Goal: Task Accomplishment & Management: Complete application form

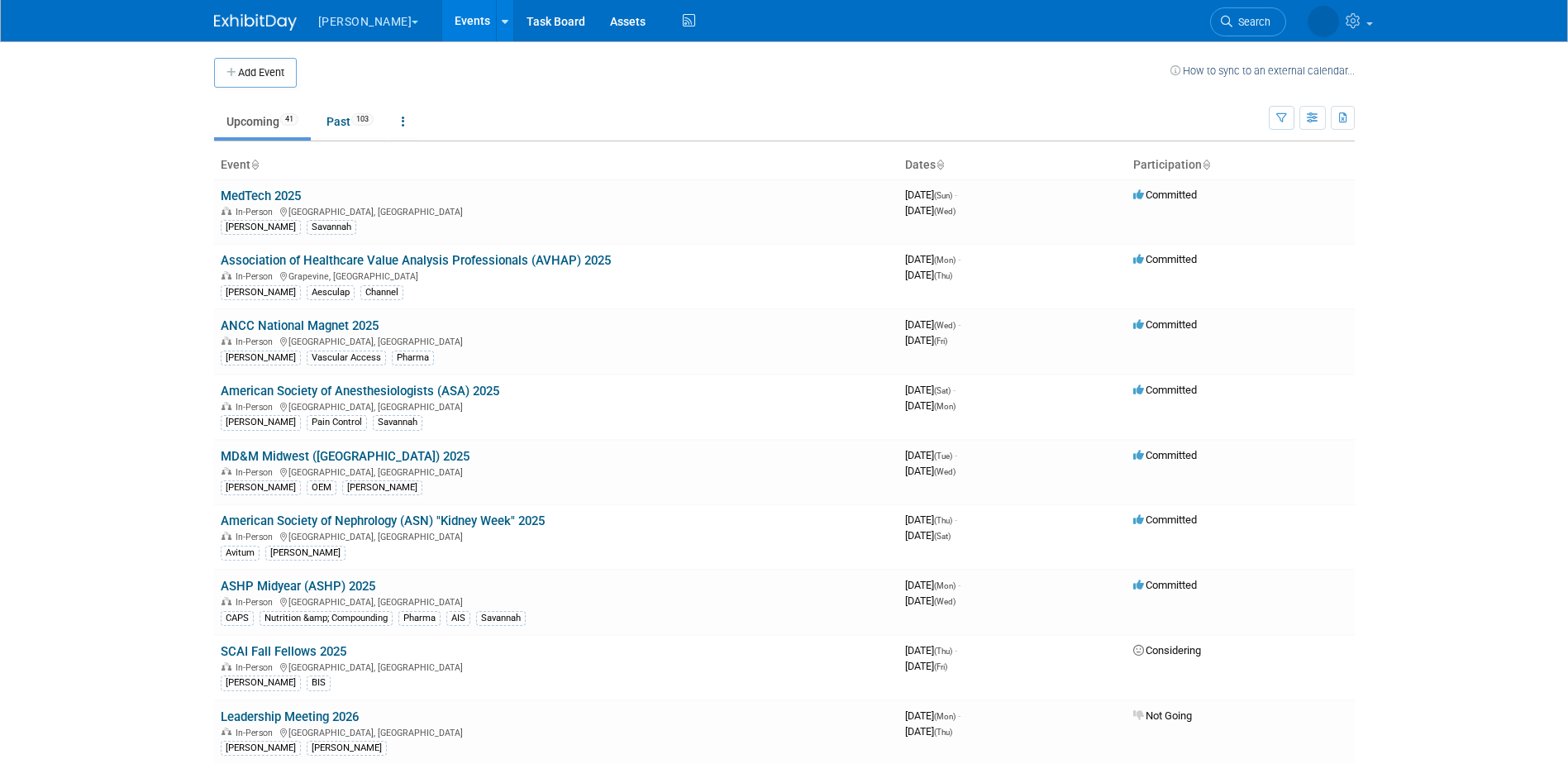
click at [360, 25] on button "[PERSON_NAME]" at bounding box center [378, 18] width 124 height 37
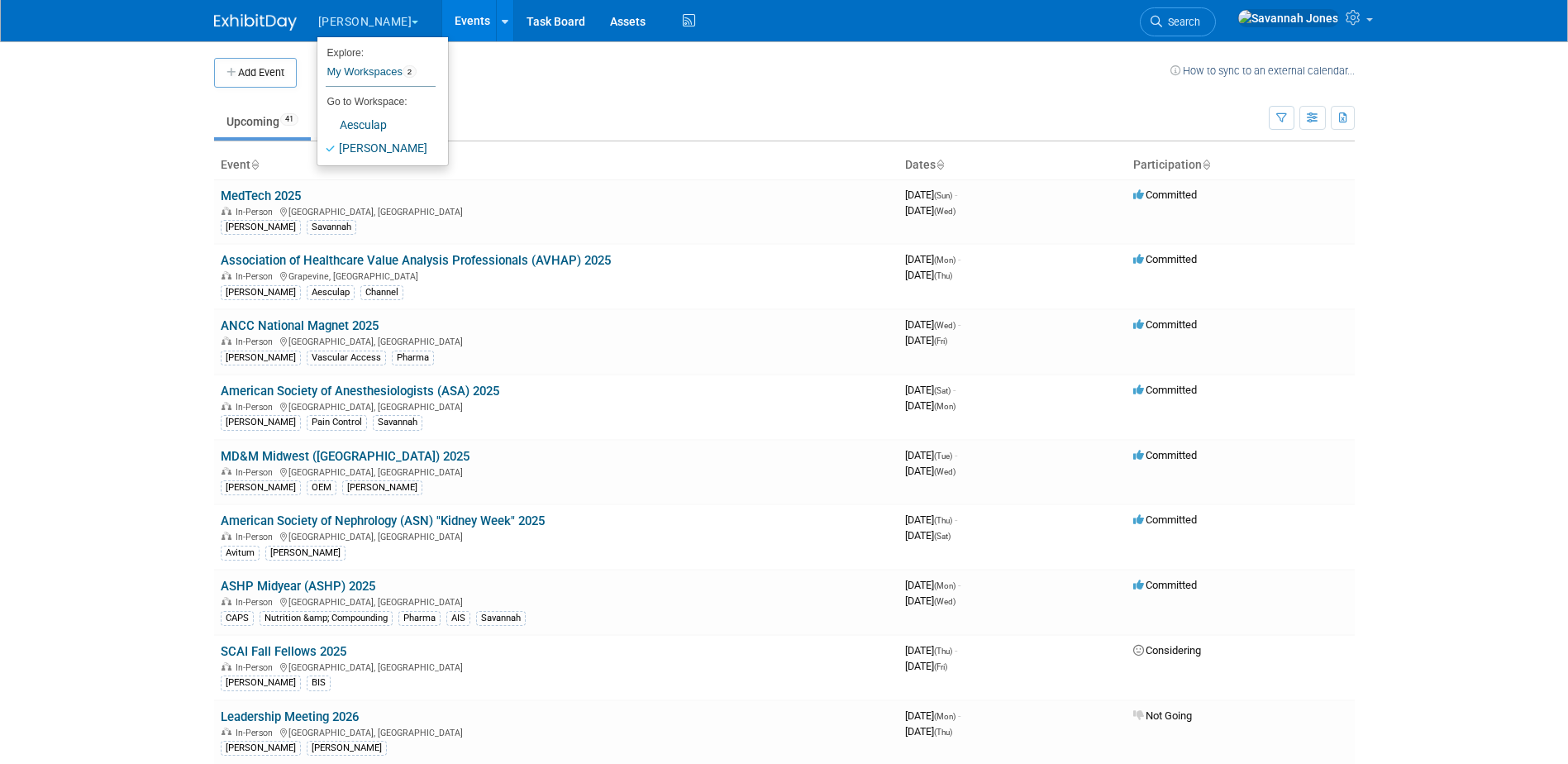
click at [171, 127] on body "B. Braun Explore: My Workspaces 2 Go to Workspace: Aesculap B. Braun Events Add…" at bounding box center [784, 382] width 1568 height 764
click at [341, 588] on link "ASHP Midyear (ASHP) 2025" at bounding box center [298, 586] width 154 height 15
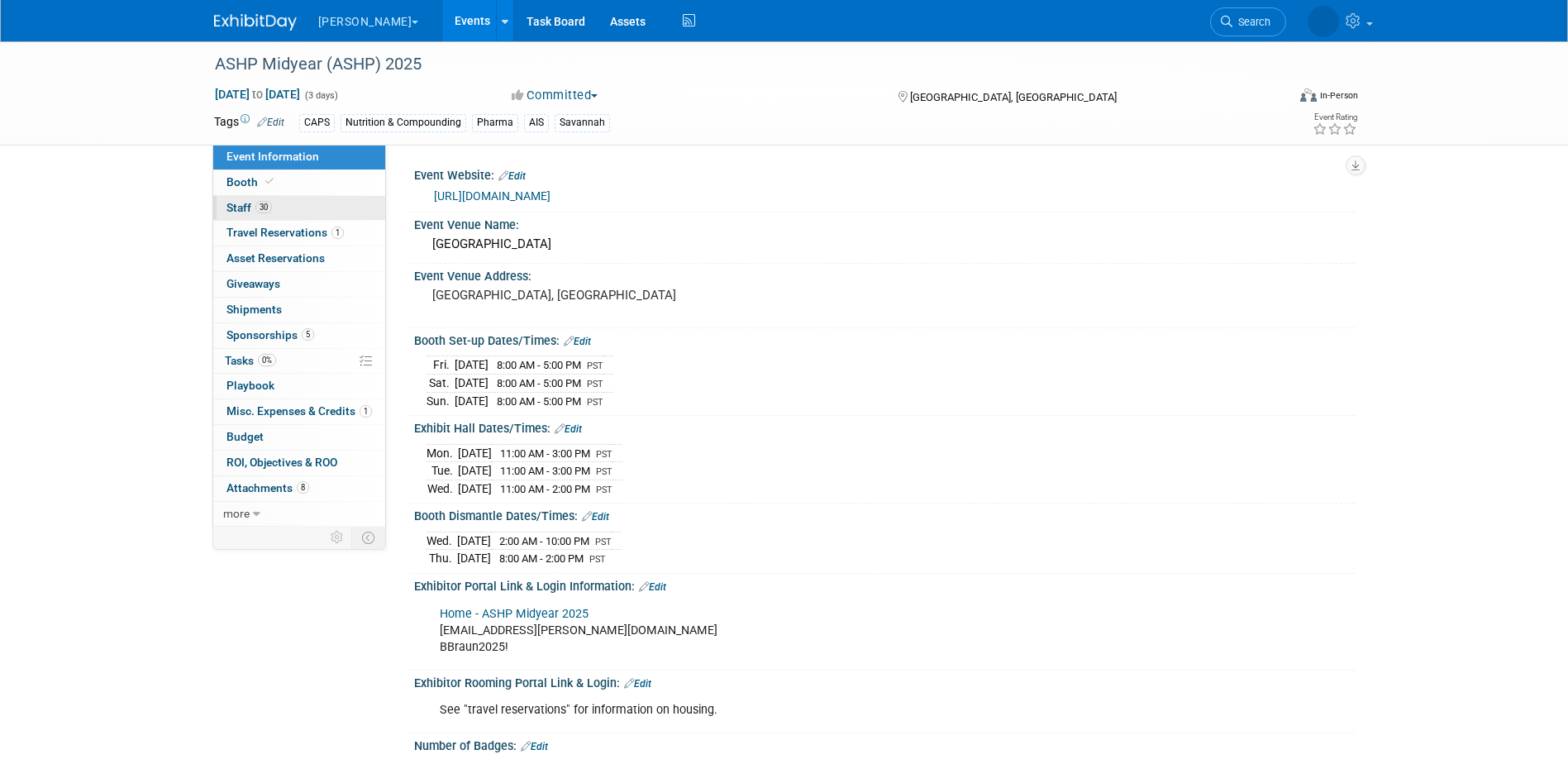
click at [334, 207] on link "30 Staff 30" at bounding box center [299, 209] width 172 height 25
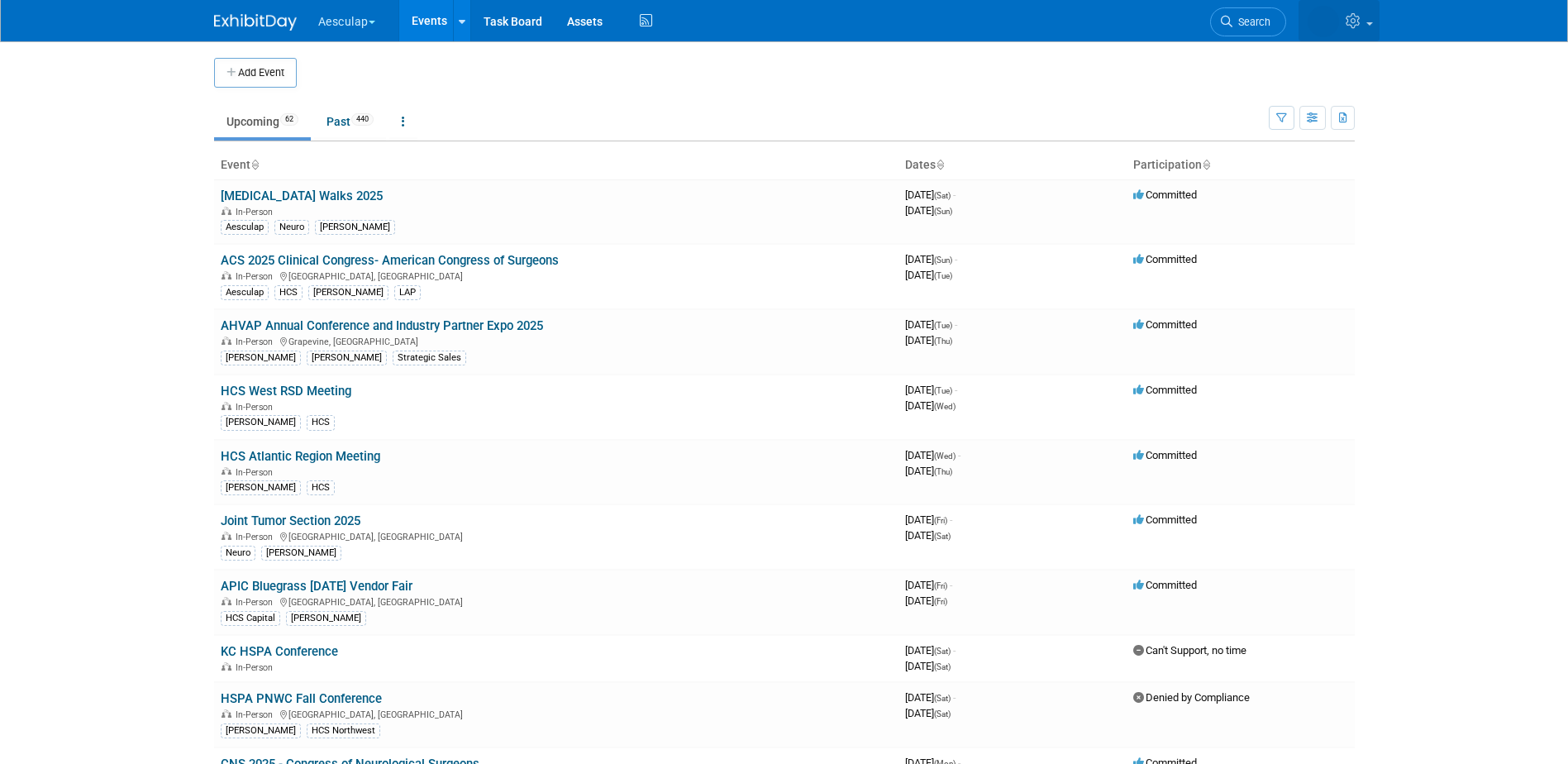
click at [1332, 18] on img at bounding box center [1324, 22] width 32 height 32
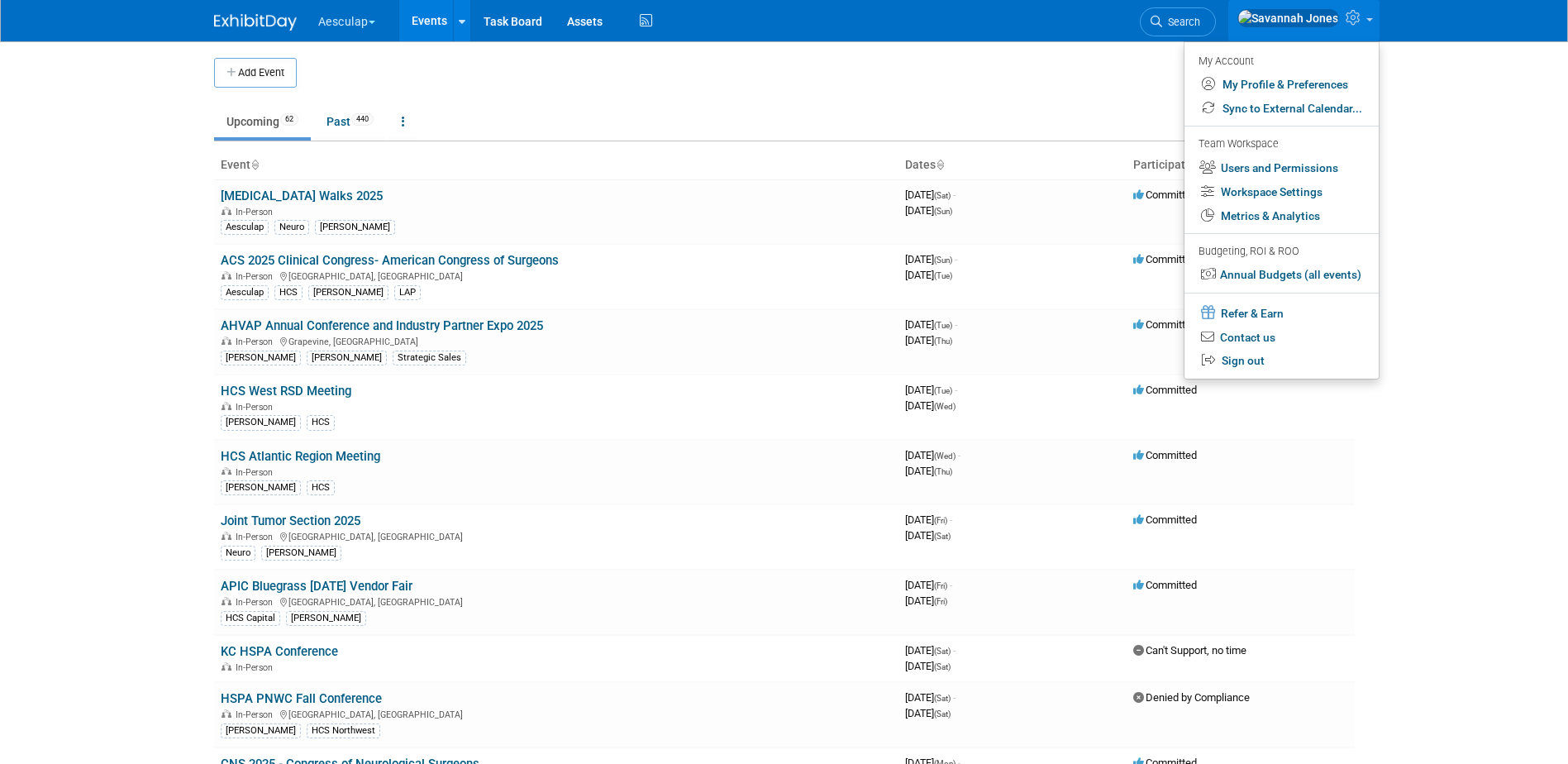
click at [452, 98] on td "Upcoming 62 Past 440 All Events 502 Past and Upcoming Grouped Annually Events g…" at bounding box center [741, 114] width 1055 height 53
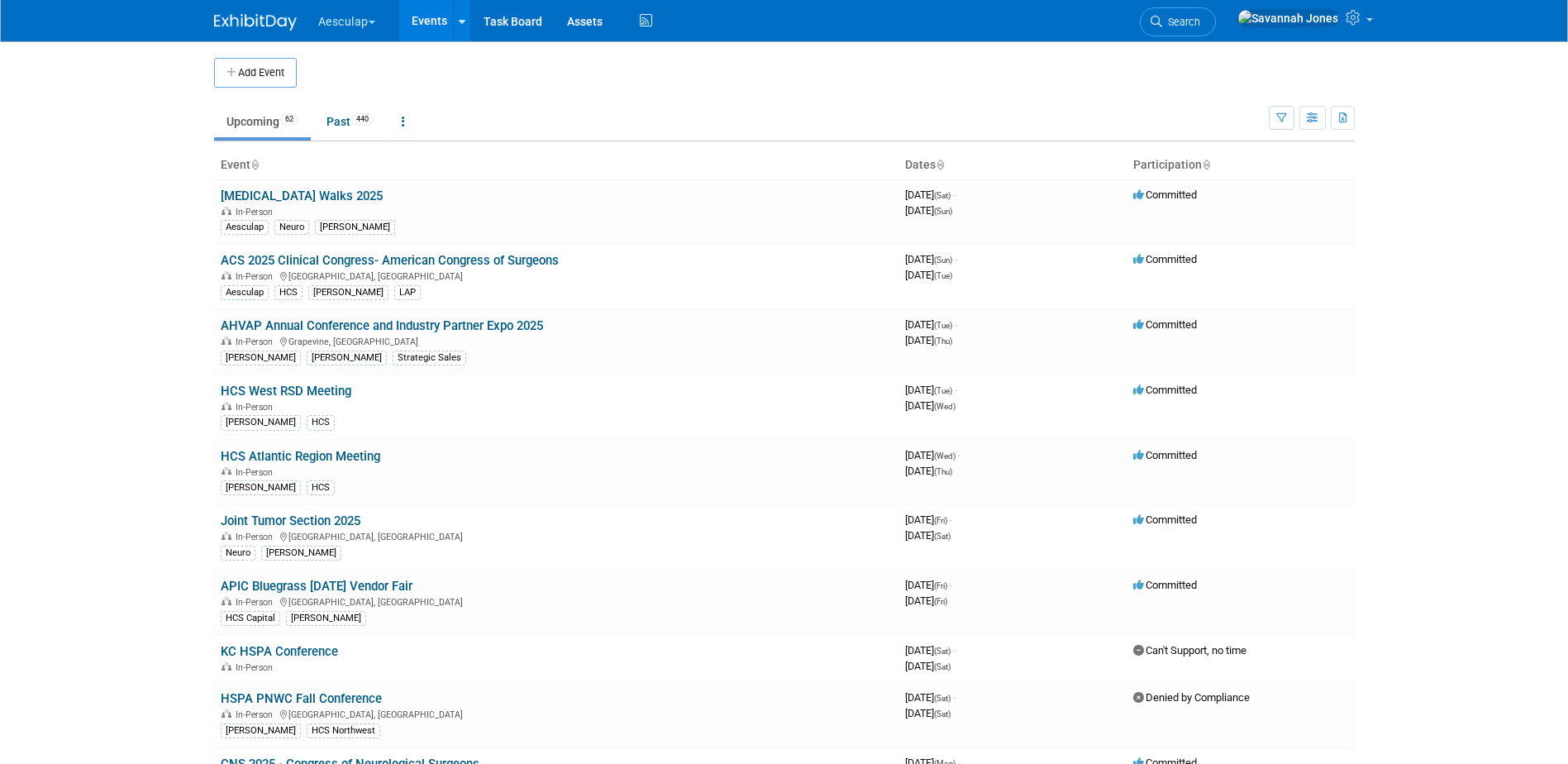
click at [356, 22] on button "Aesculap" at bounding box center [356, 18] width 80 height 37
click at [382, 141] on link "[PERSON_NAME]" at bounding box center [377, 148] width 119 height 23
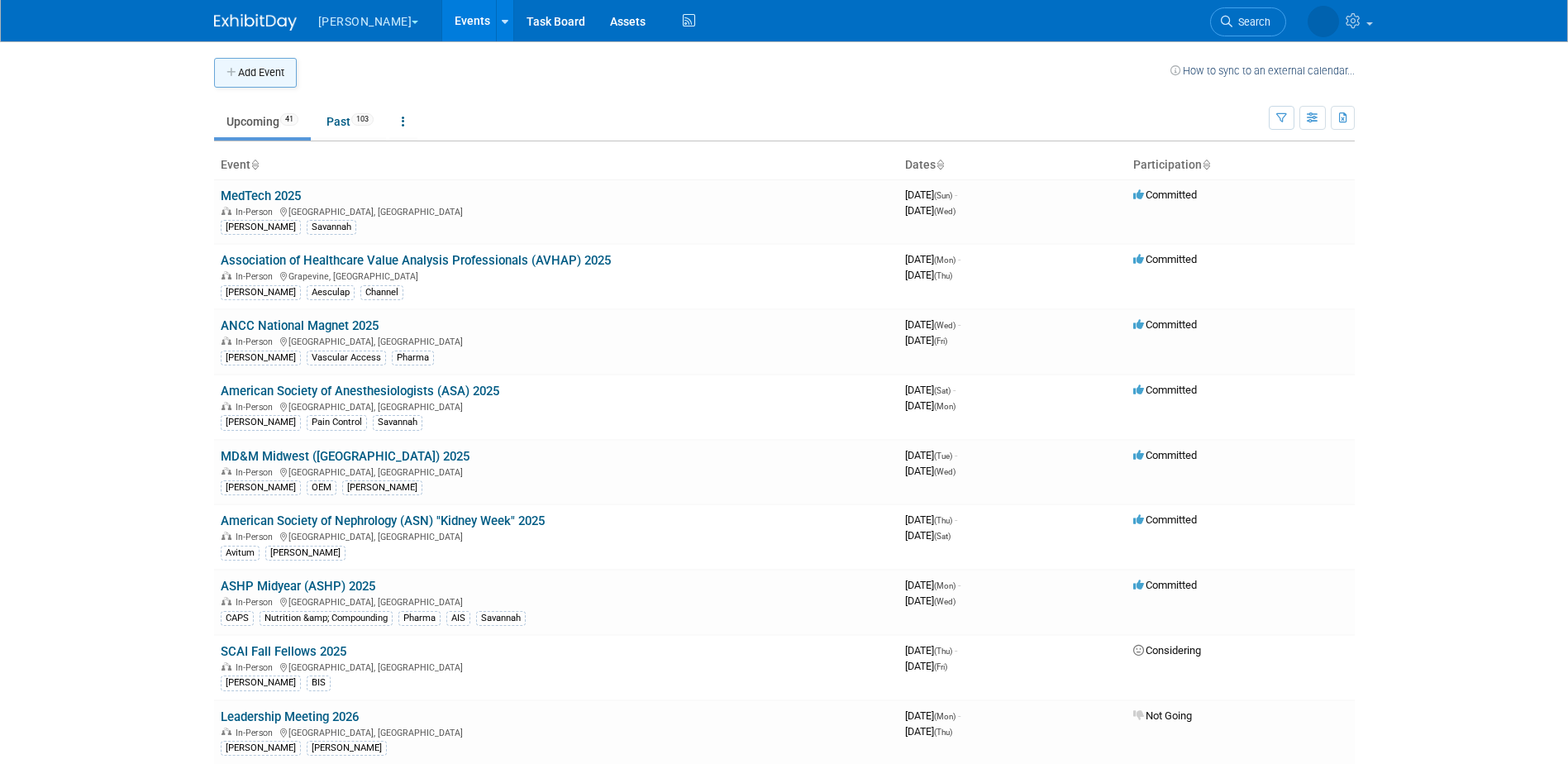
click at [275, 84] on button "Add Event" at bounding box center [255, 73] width 82 height 30
select select "9"
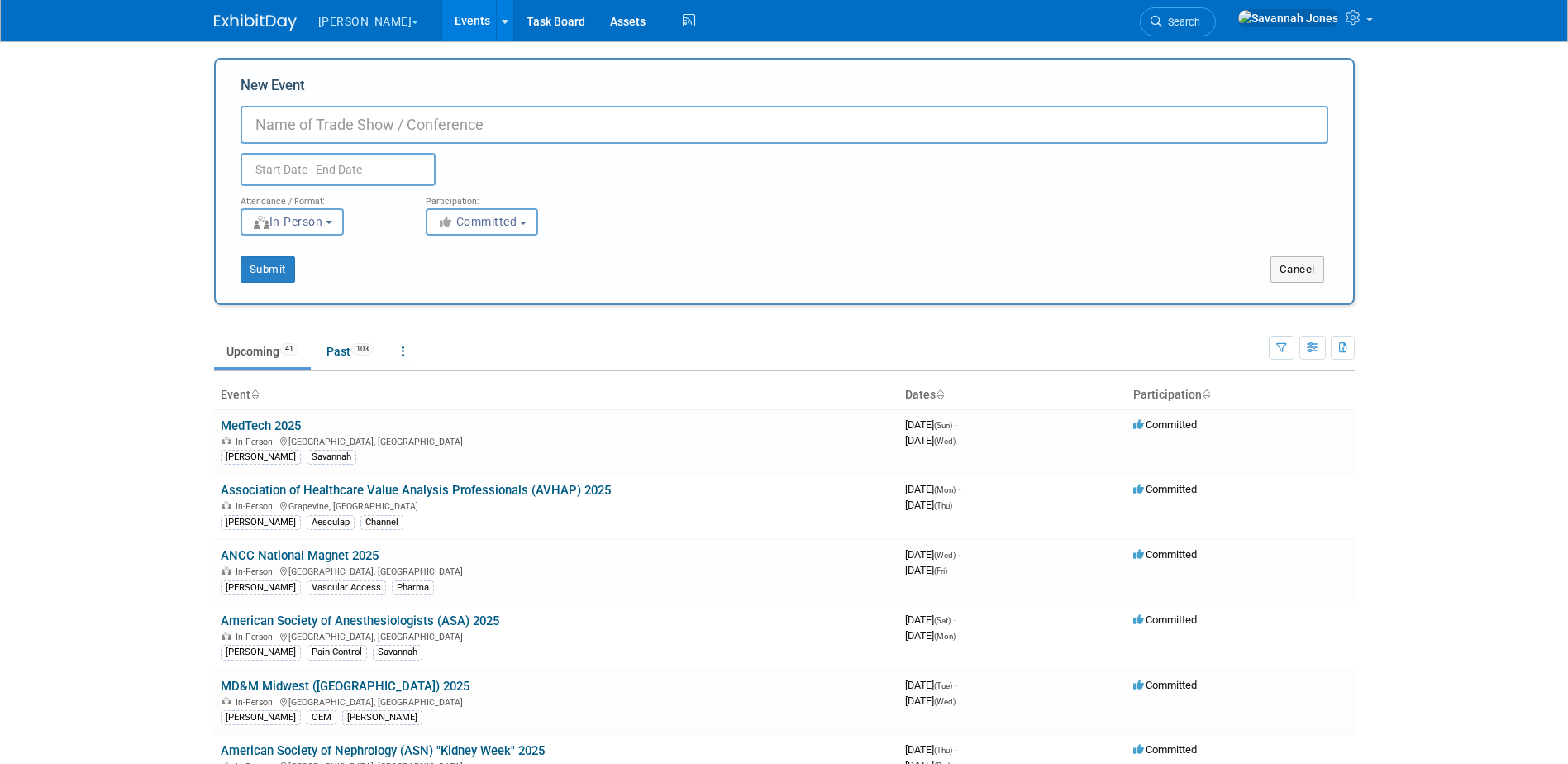
click at [307, 116] on input "New Event" at bounding box center [785, 124] width 1088 height 38
type input "NPPA 2026"
click at [329, 173] on input "text" at bounding box center [338, 170] width 195 height 33
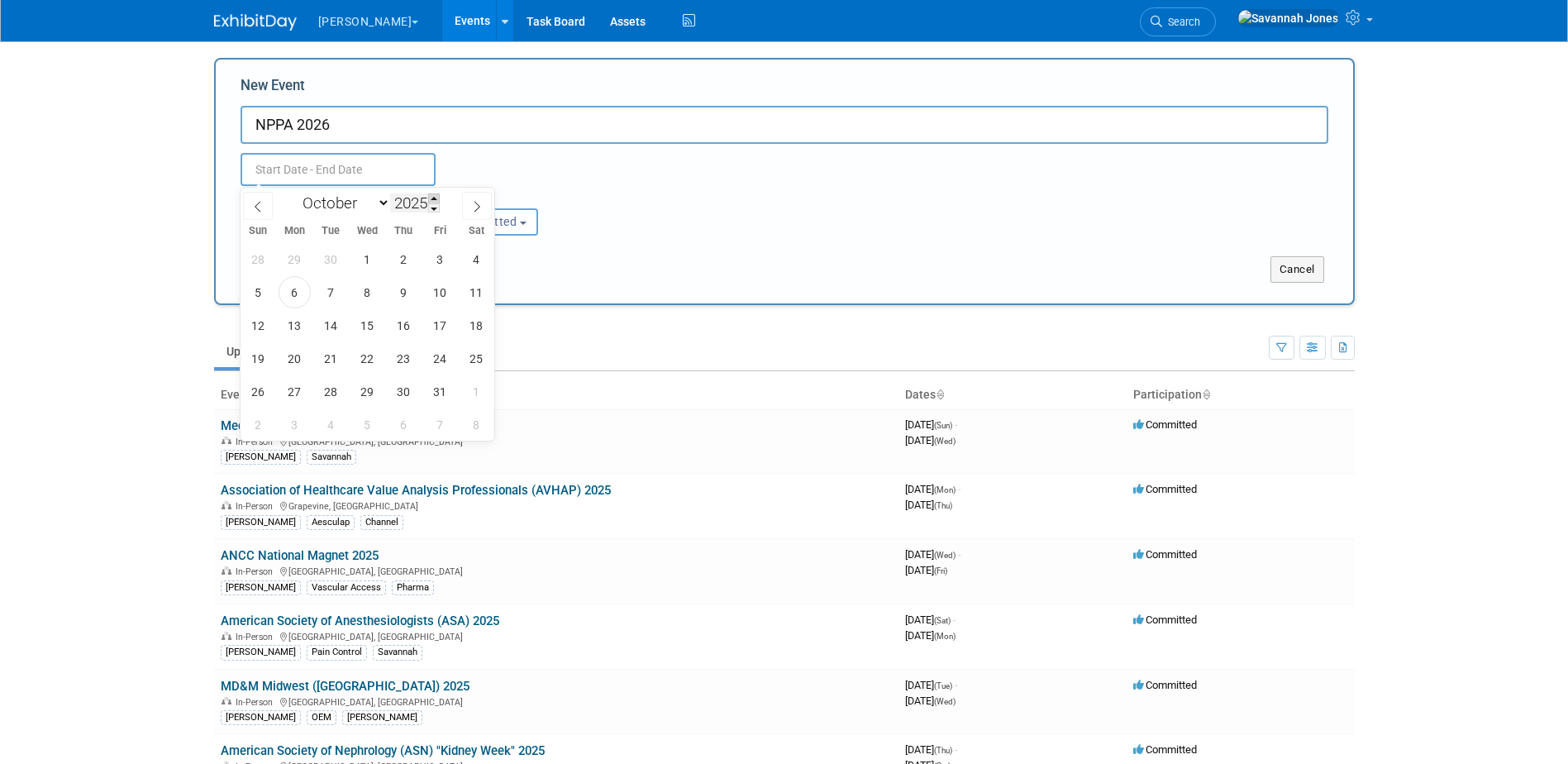
click at [432, 202] on span at bounding box center [434, 198] width 11 height 10
type input "2026"
click at [408, 257] on span "1" at bounding box center [404, 258] width 32 height 32
type input "Oct 1, 2026 to Oct 1, 2026"
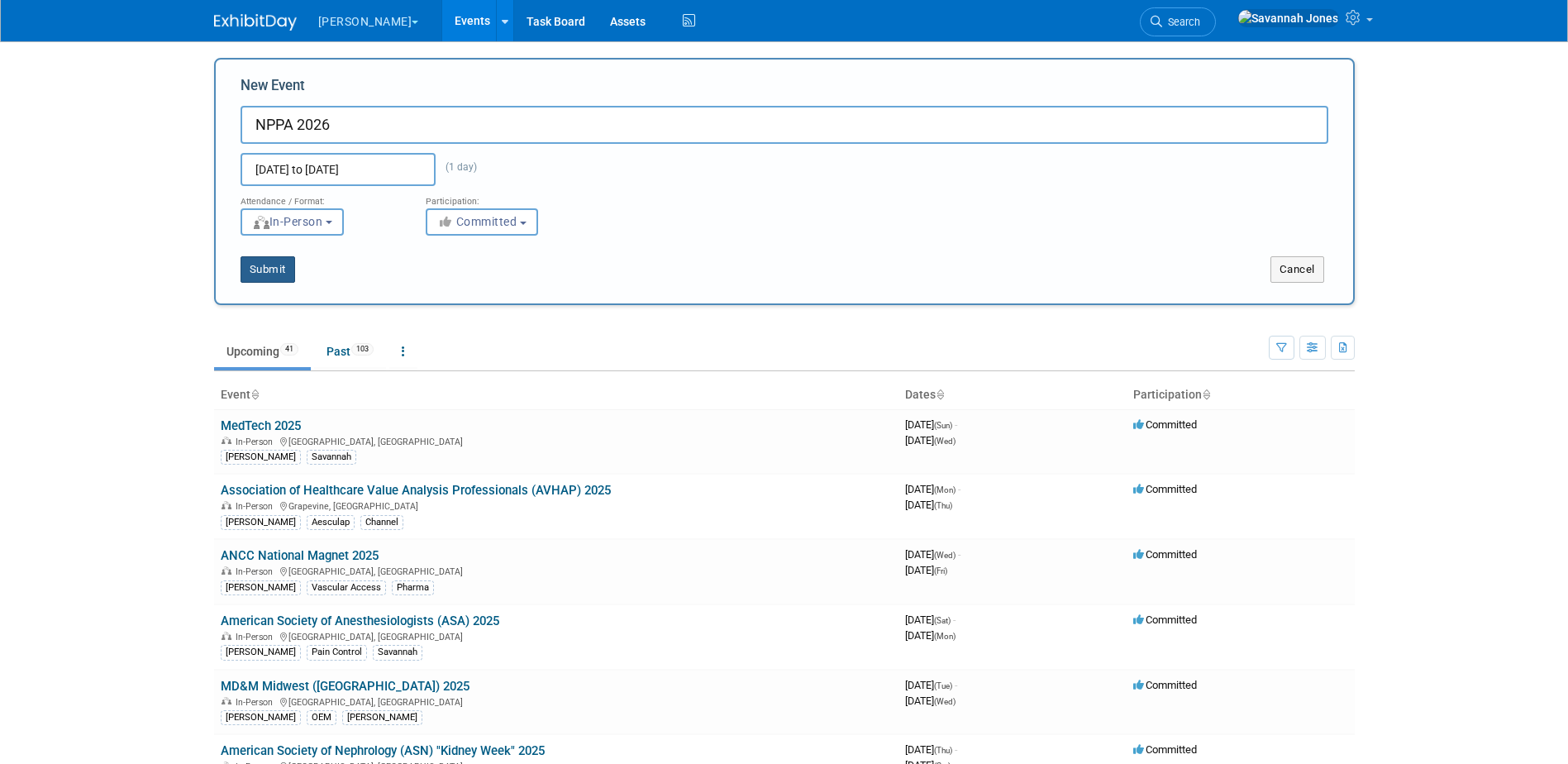
click at [280, 279] on button "Submit" at bounding box center [268, 270] width 54 height 26
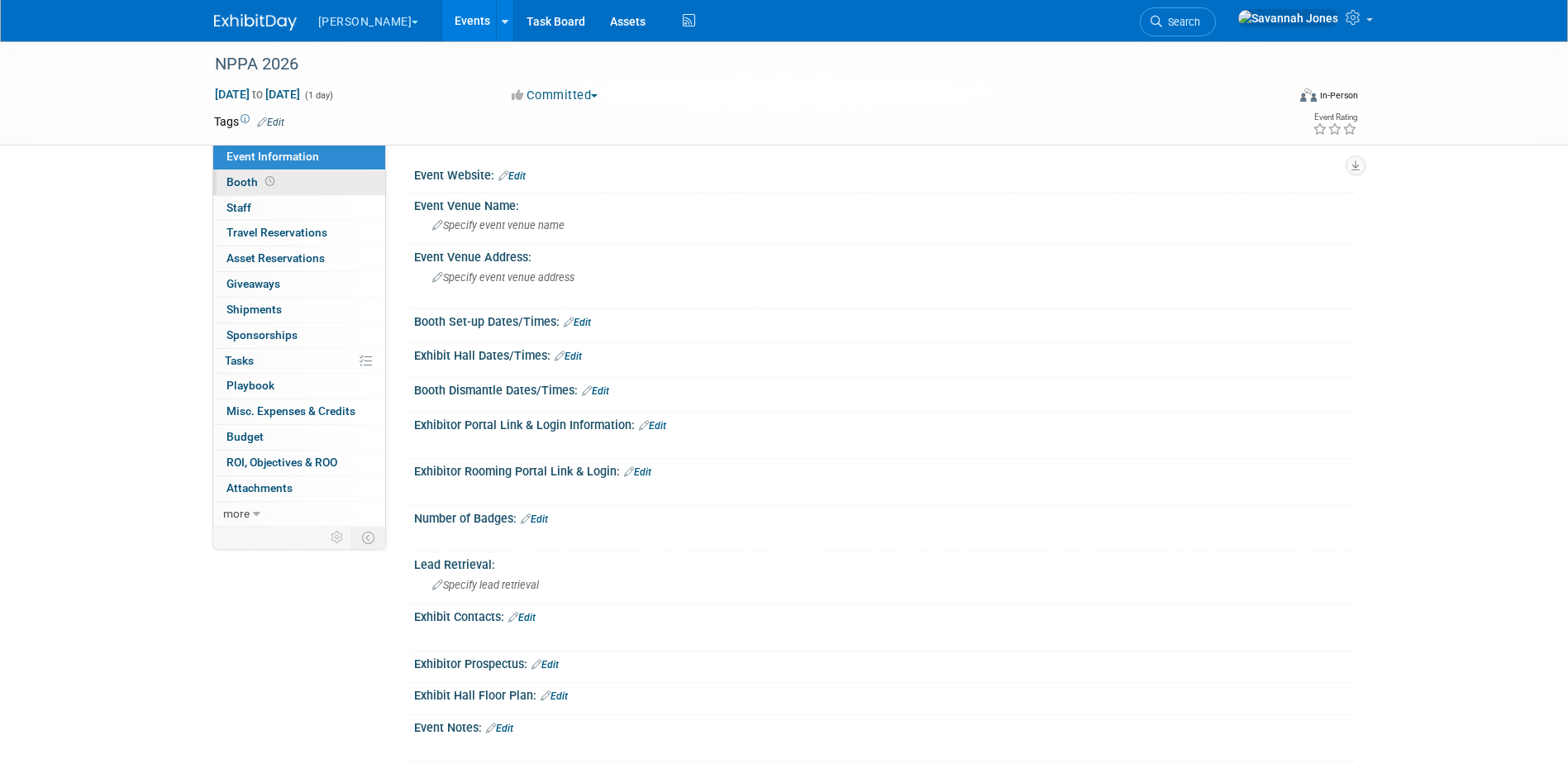
click at [272, 186] on span at bounding box center [270, 181] width 16 height 12
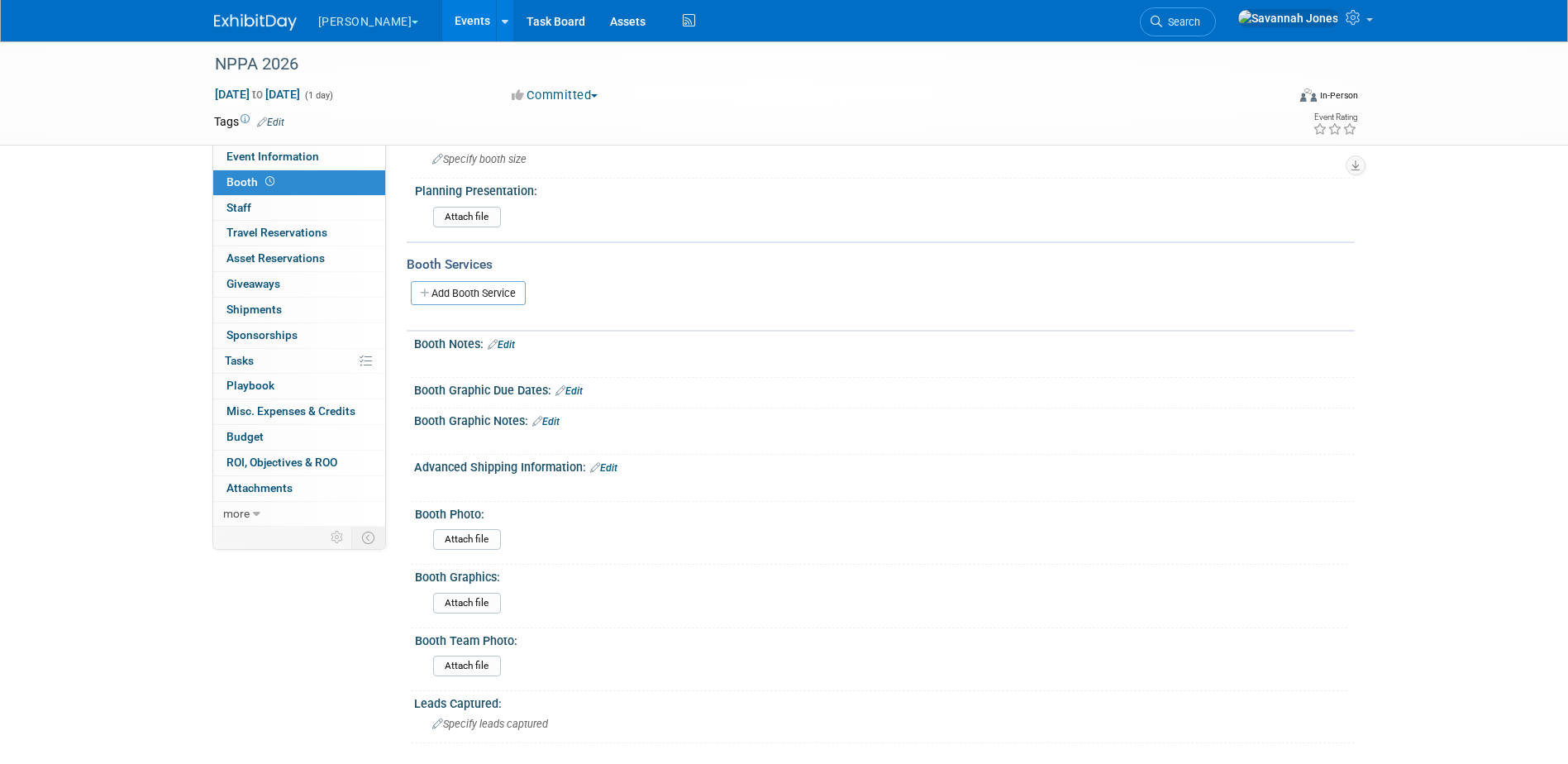
scroll to position [166, 0]
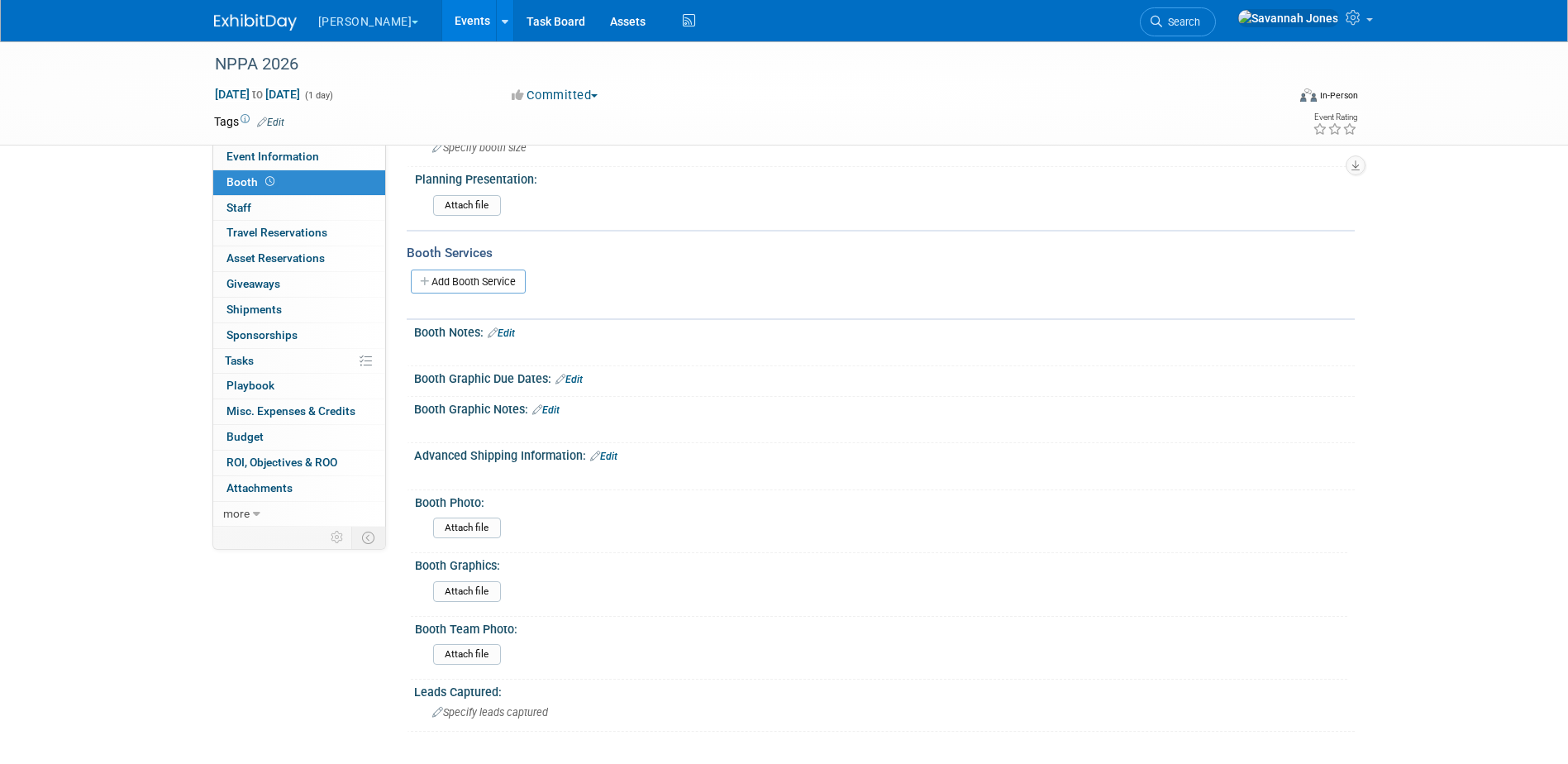
click at [514, 338] on link "Edit" at bounding box center [501, 333] width 27 height 11
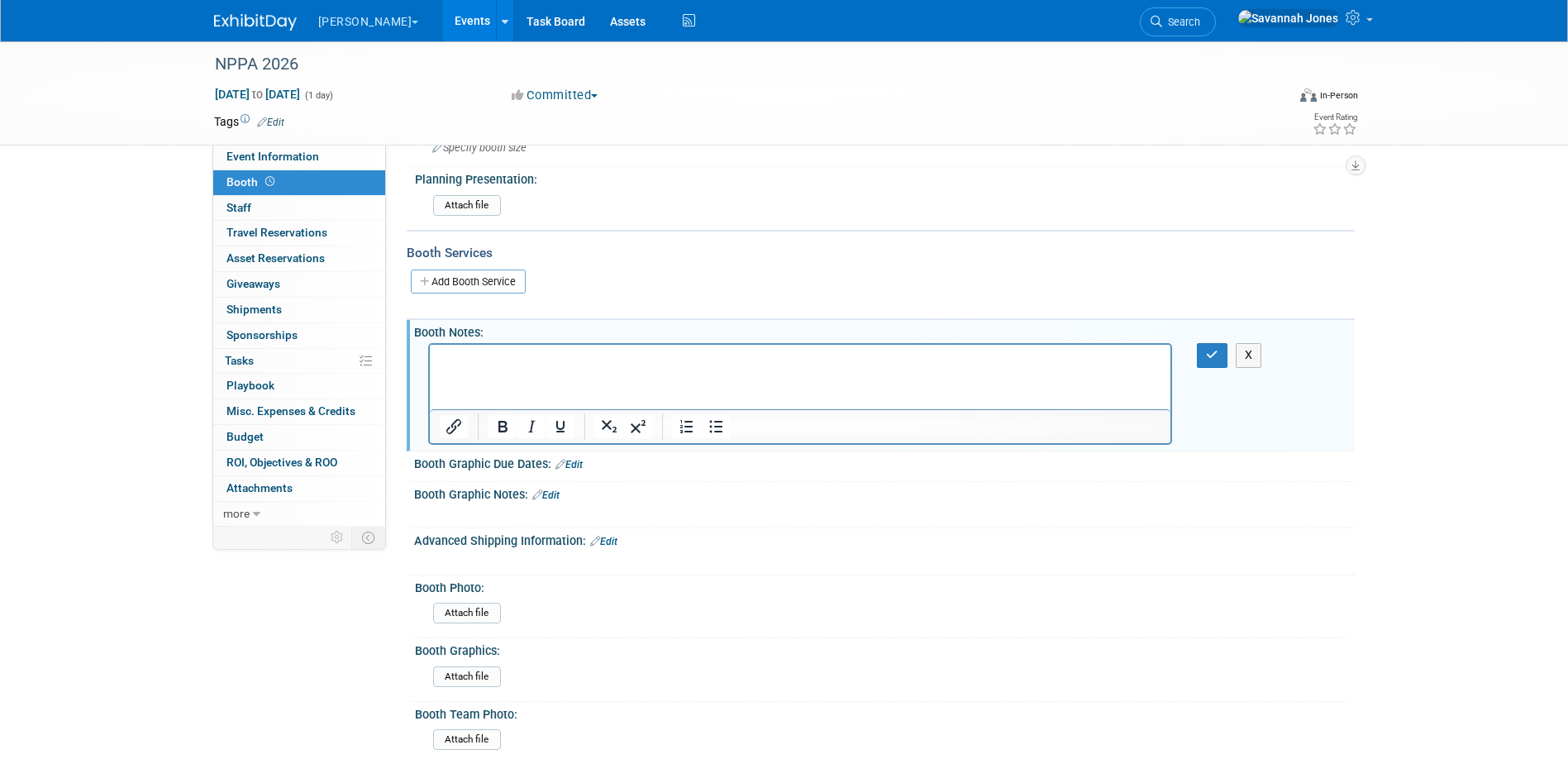
scroll to position [0, 0]
click at [525, 368] on html at bounding box center [800, 356] width 741 height 23
click at [525, 365] on p "Rich Text Area. Press ALT-0 for help." at bounding box center [800, 359] width 723 height 17
click at [1216, 352] on icon "button" at bounding box center [1212, 354] width 12 height 11
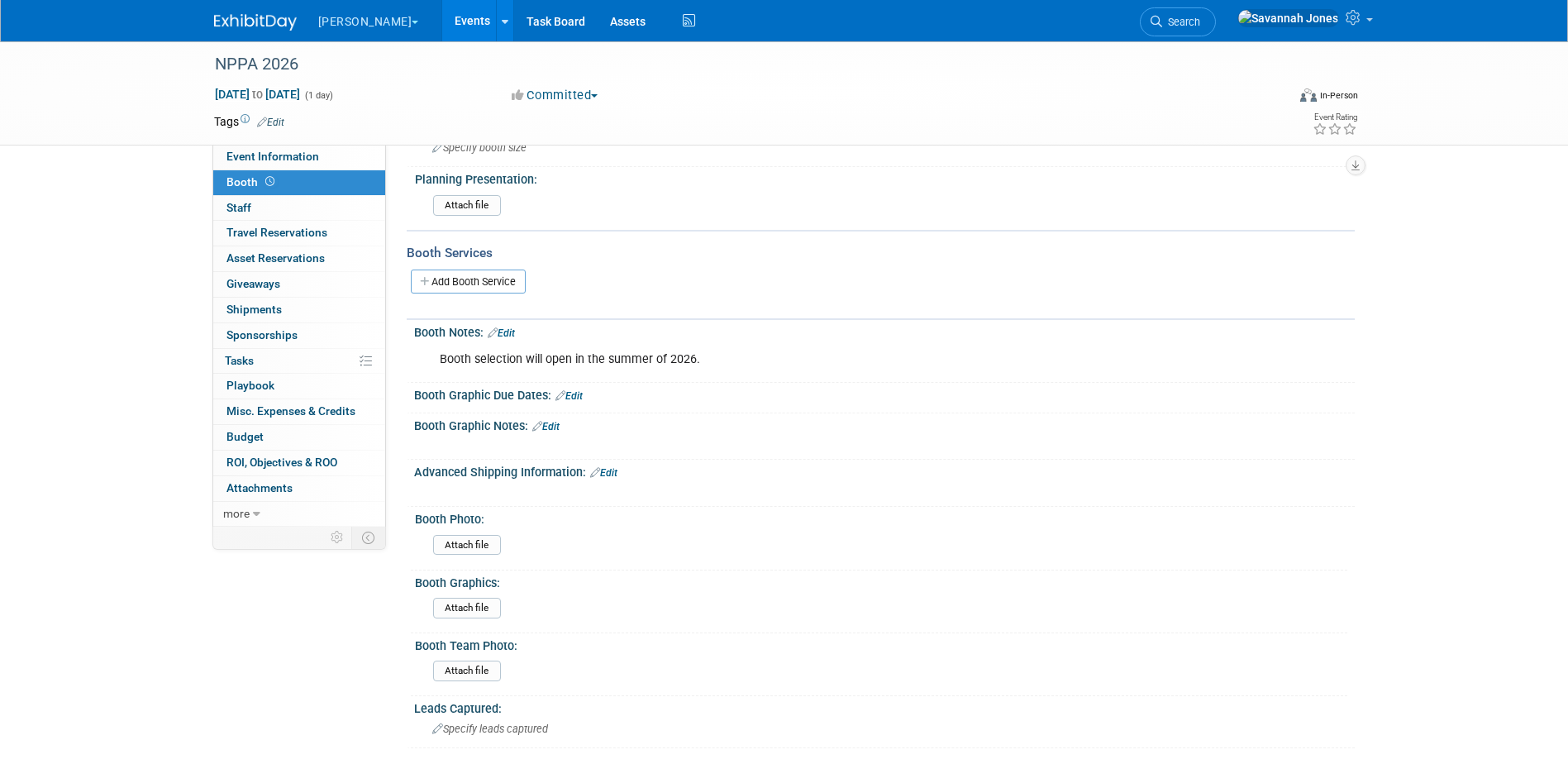
click at [511, 334] on link "Edit" at bounding box center [501, 333] width 27 height 11
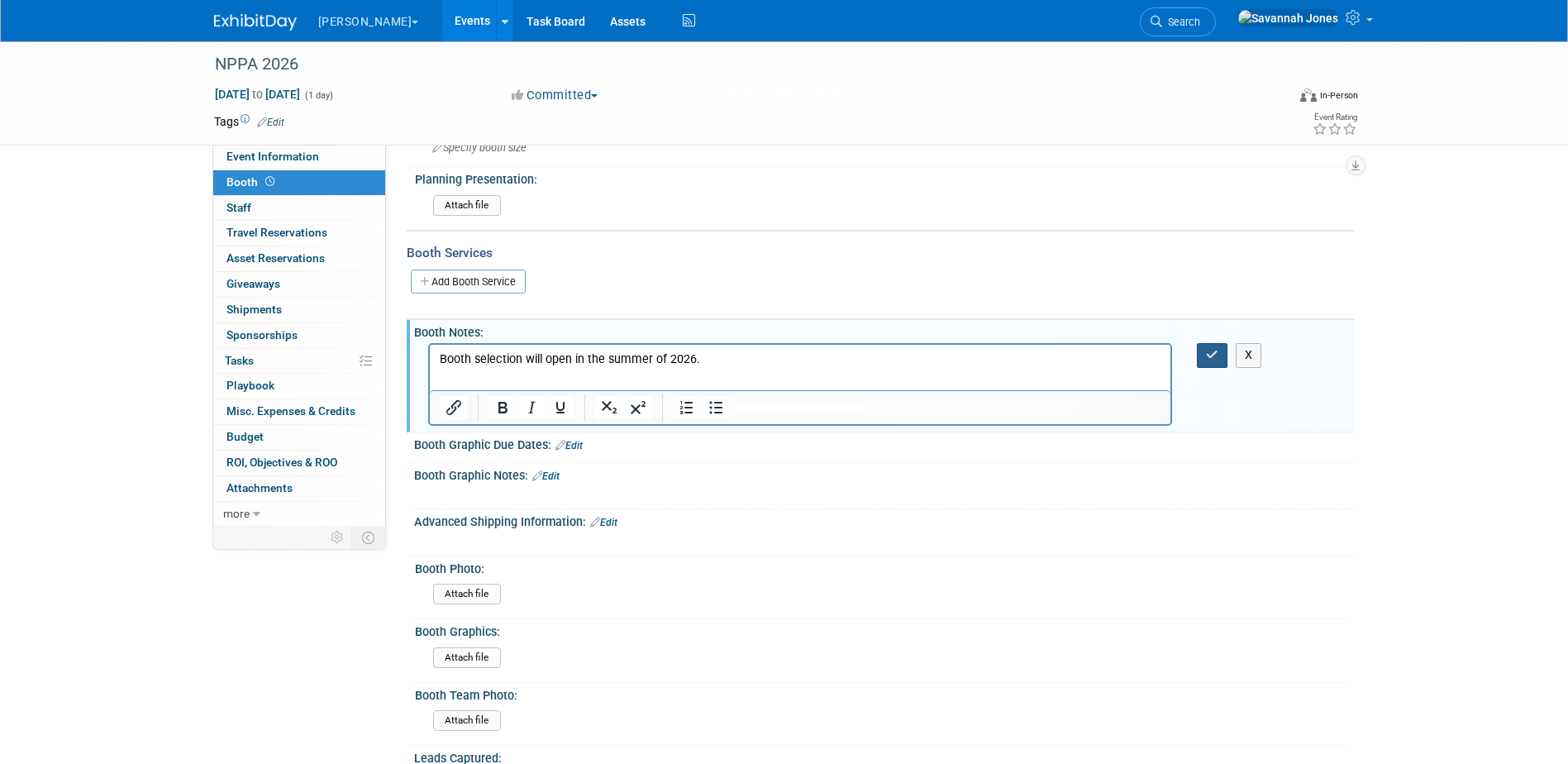
click at [1218, 358] on icon "button" at bounding box center [1212, 354] width 12 height 11
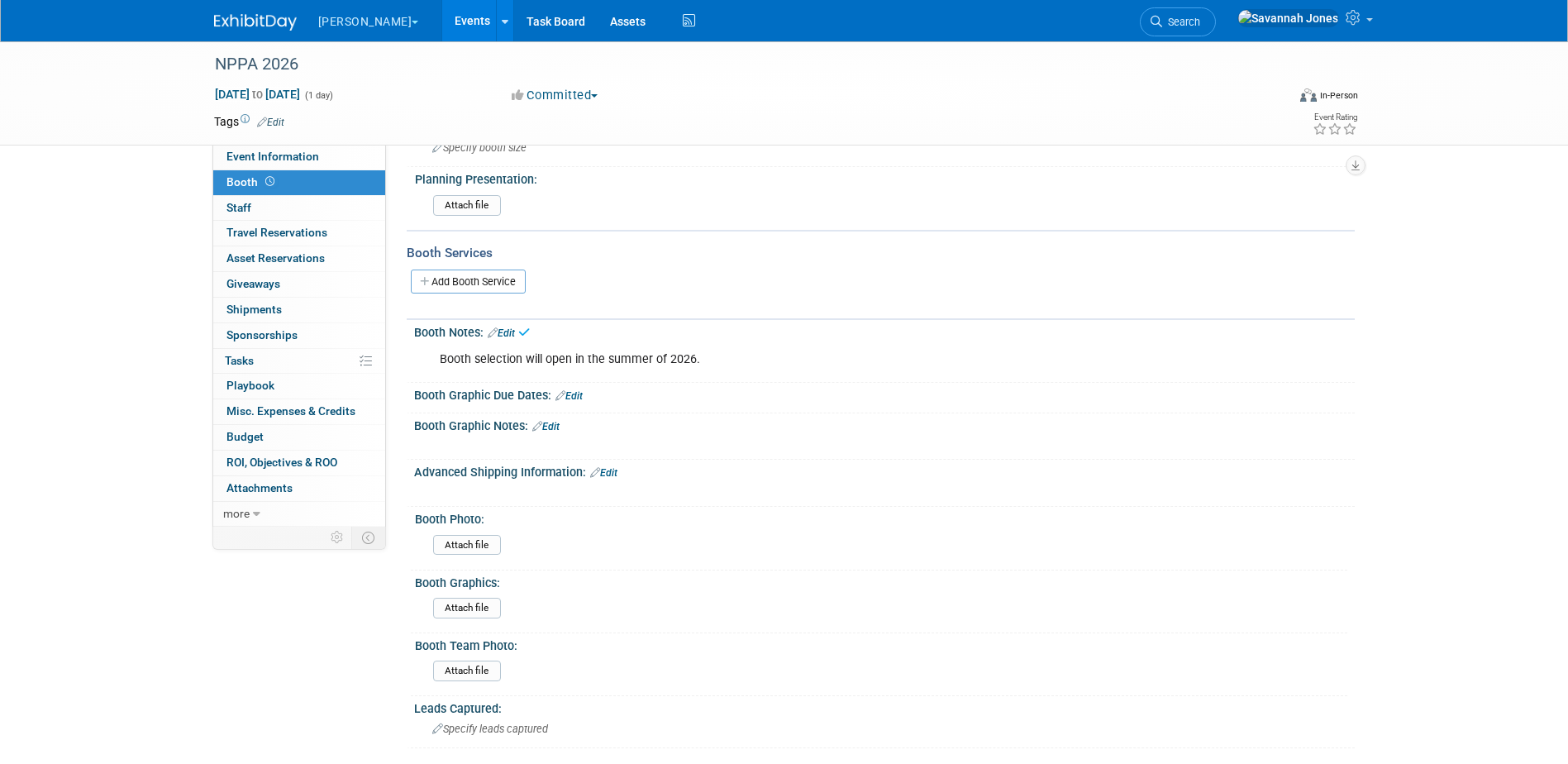
click at [510, 328] on link "Edit" at bounding box center [501, 333] width 27 height 11
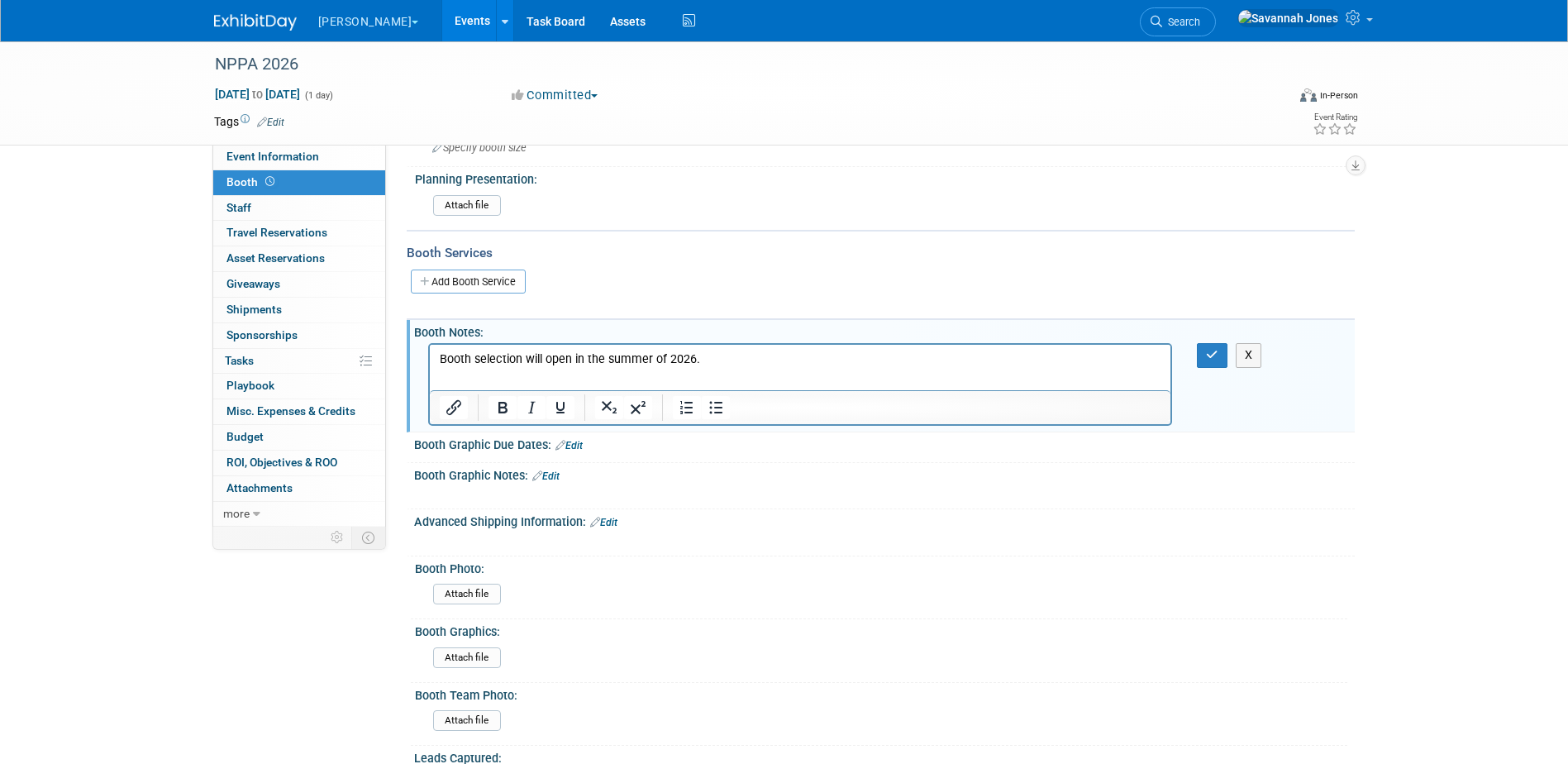
click at [835, 362] on p "Booth selection will open in the summer of 2026." at bounding box center [800, 359] width 723 height 17
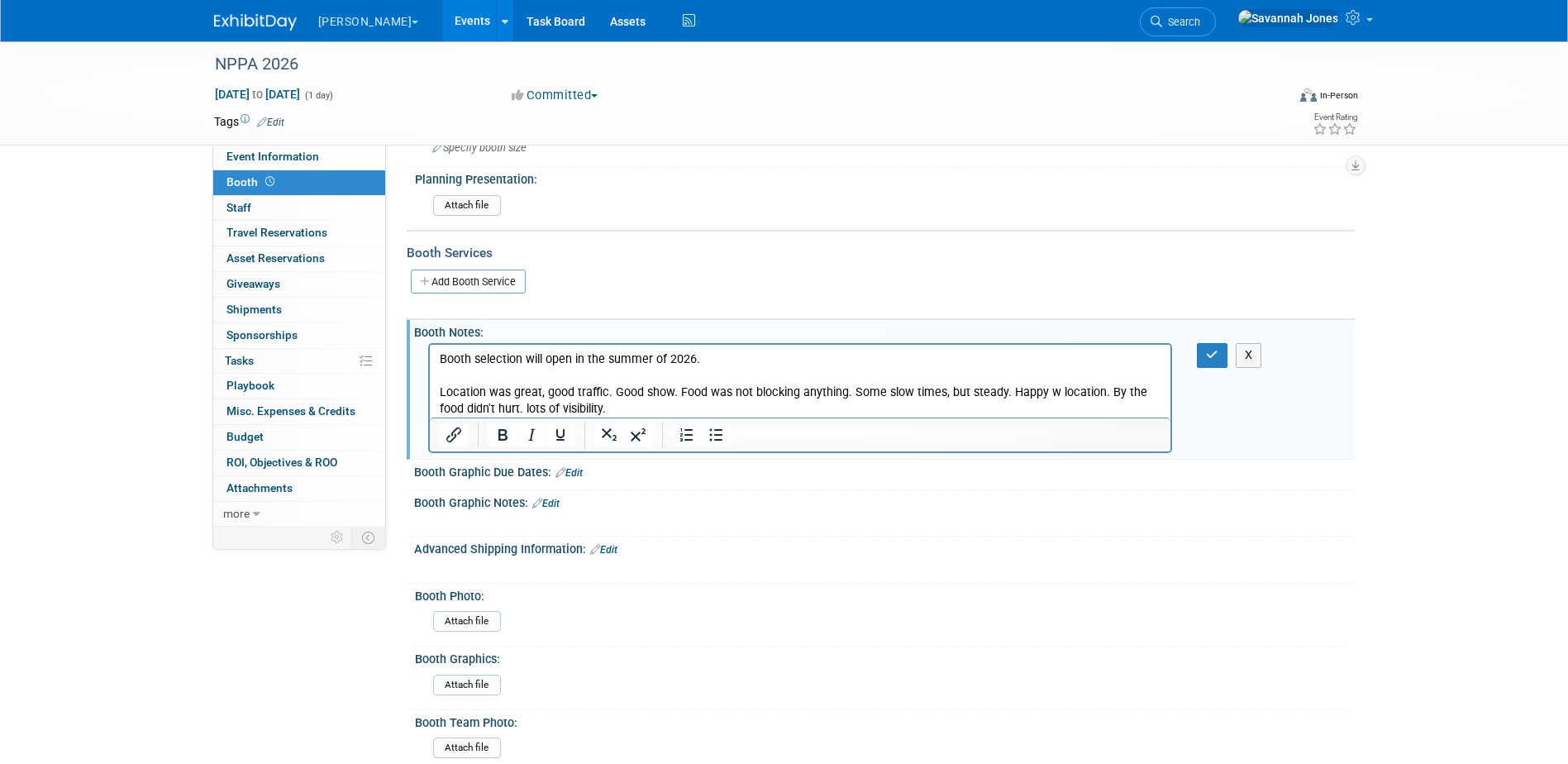
click at [531, 409] on p "Location was great, good traffic. Good show. Food was not blocking anything. So…" at bounding box center [800, 401] width 723 height 33
click at [553, 405] on p "Location was great, good traffic. Good show. Food was not blocking anything. So…" at bounding box center [800, 401] width 723 height 33
click at [623, 405] on p "Location was great, good traffic. Good show. Food was not blocking anything. So…" at bounding box center [800, 401] width 723 height 33
click at [626, 406] on p "Location was great, good traffic. Good show. Food was not blocking anything. So…" at bounding box center [800, 401] width 723 height 33
click at [1209, 358] on icon "button" at bounding box center [1212, 354] width 12 height 11
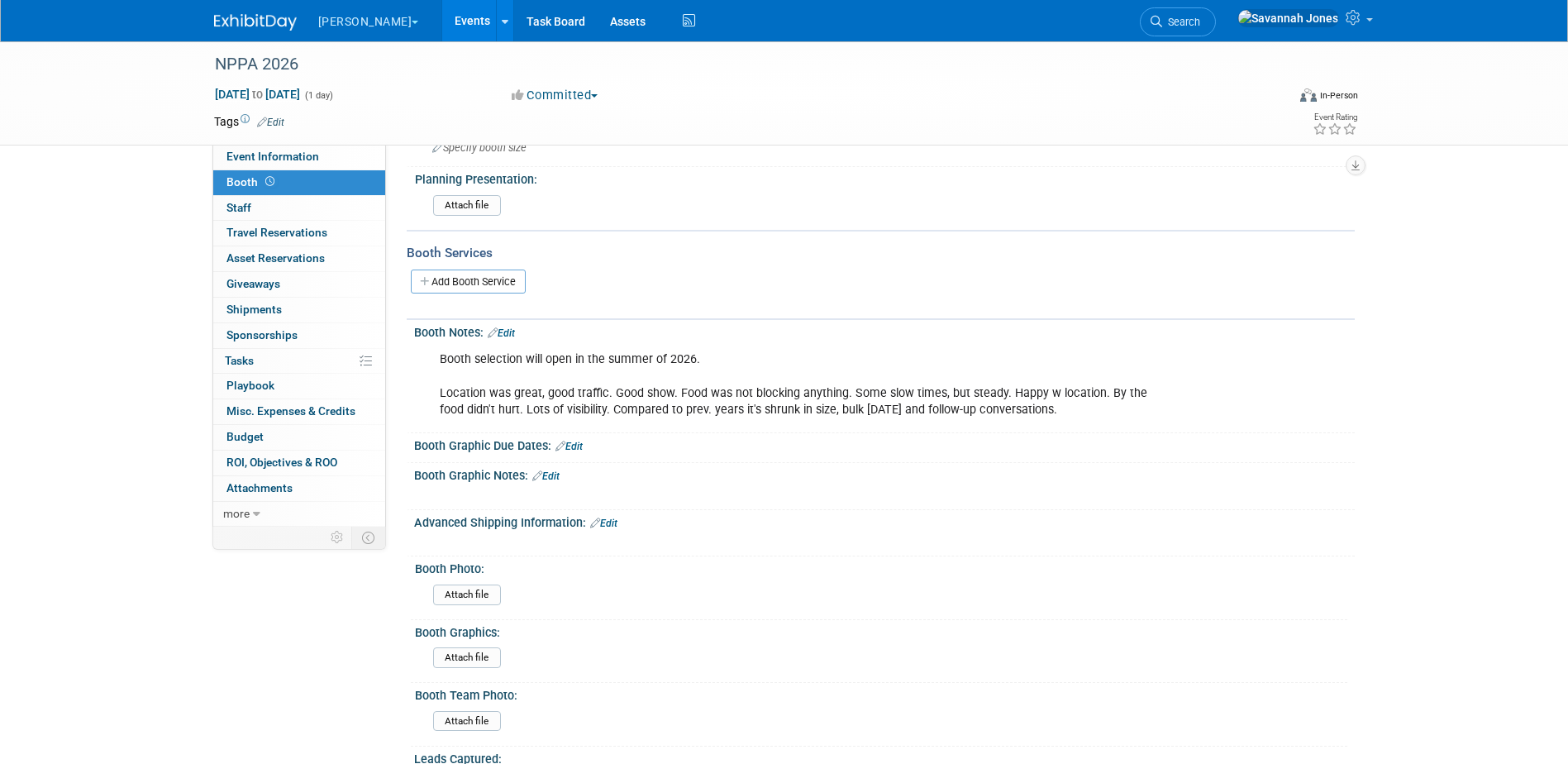
click at [505, 329] on link "Edit" at bounding box center [501, 333] width 27 height 11
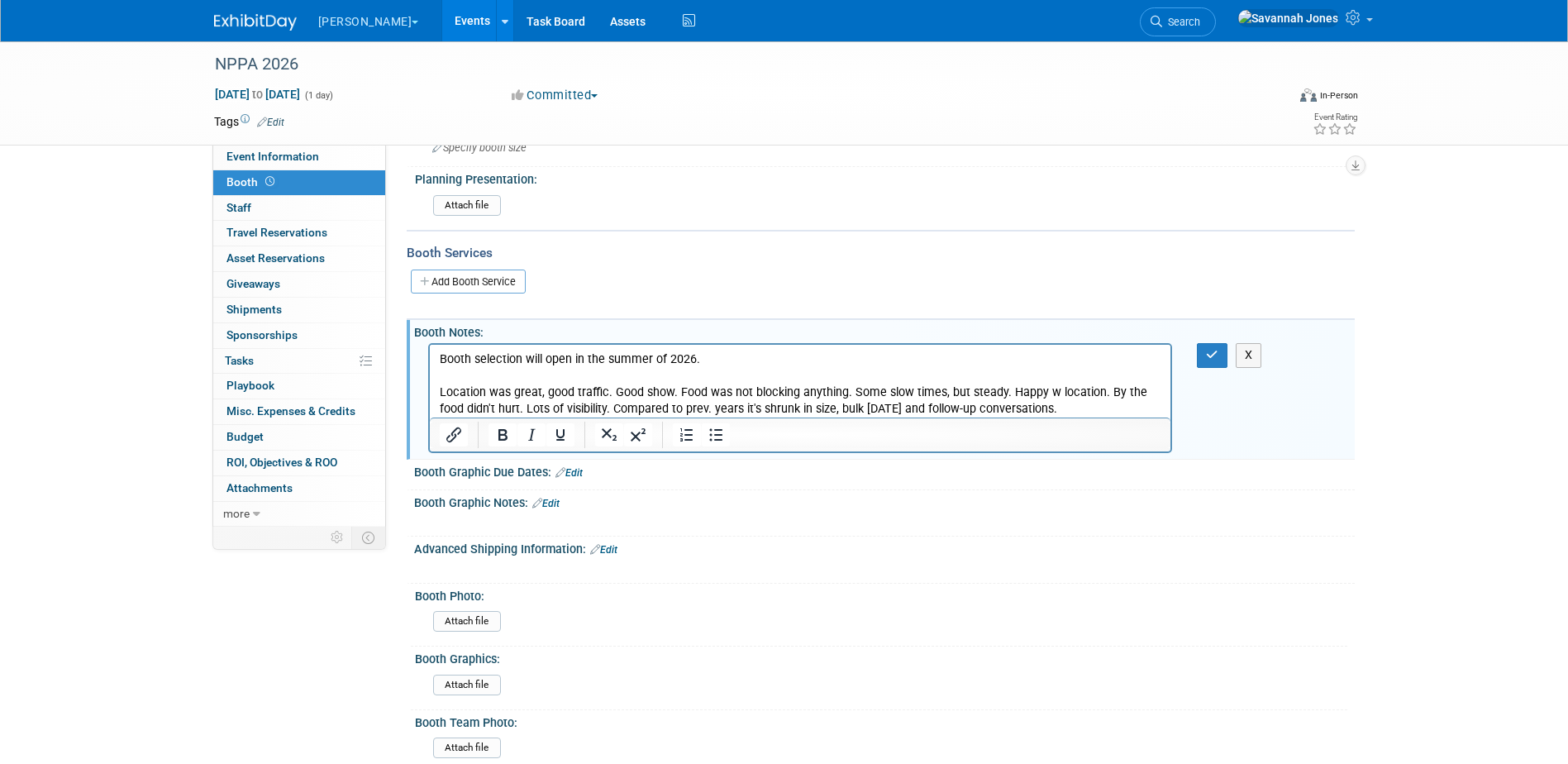
click at [1092, 410] on p "Booth selection will open in the summer of 2026. Location was great, good traff…" at bounding box center [800, 384] width 723 height 66
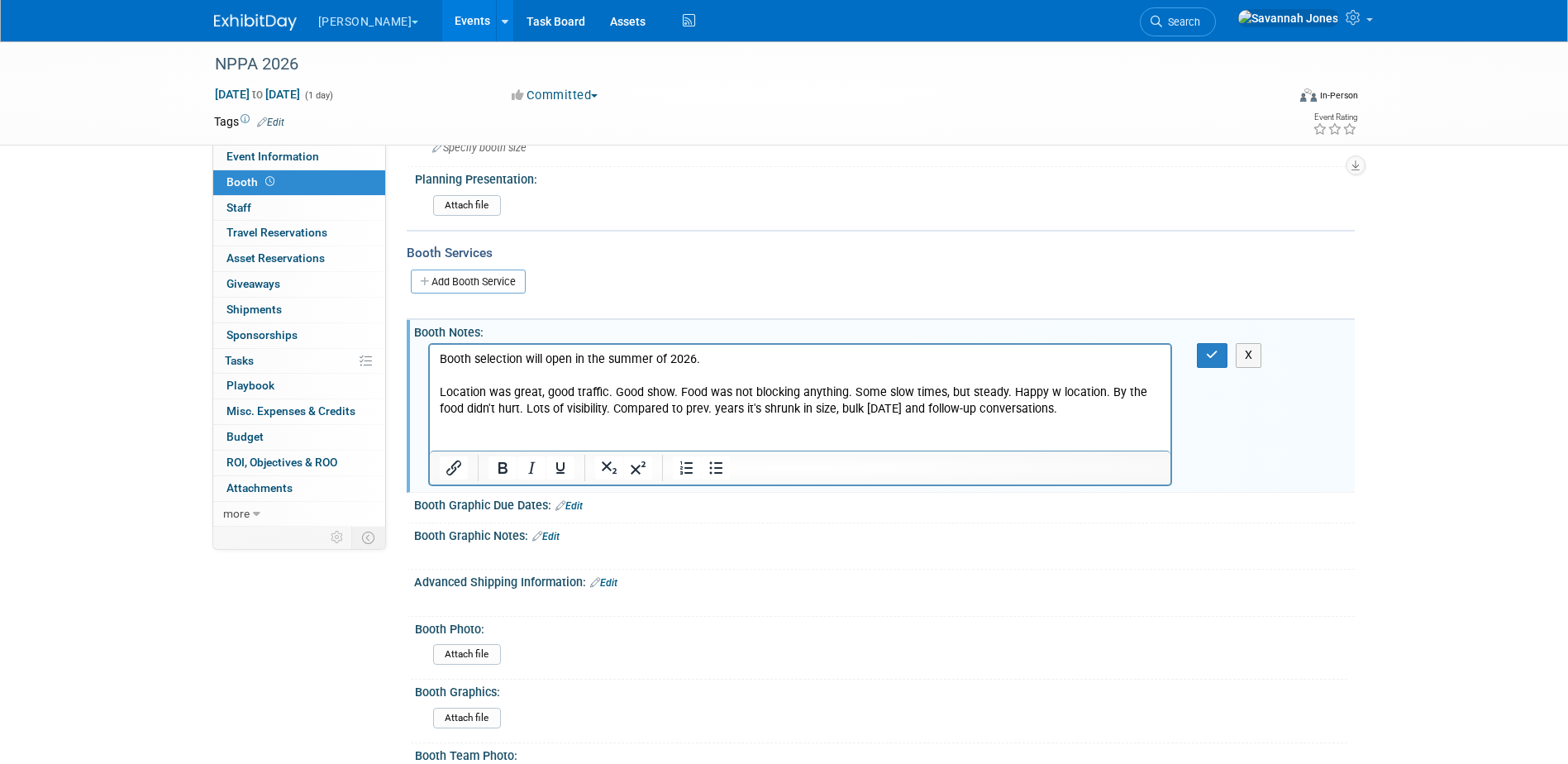
click at [1106, 409] on p "Booth selection will open in the summer of 2026. Location was great, good traff…" at bounding box center [800, 384] width 723 height 66
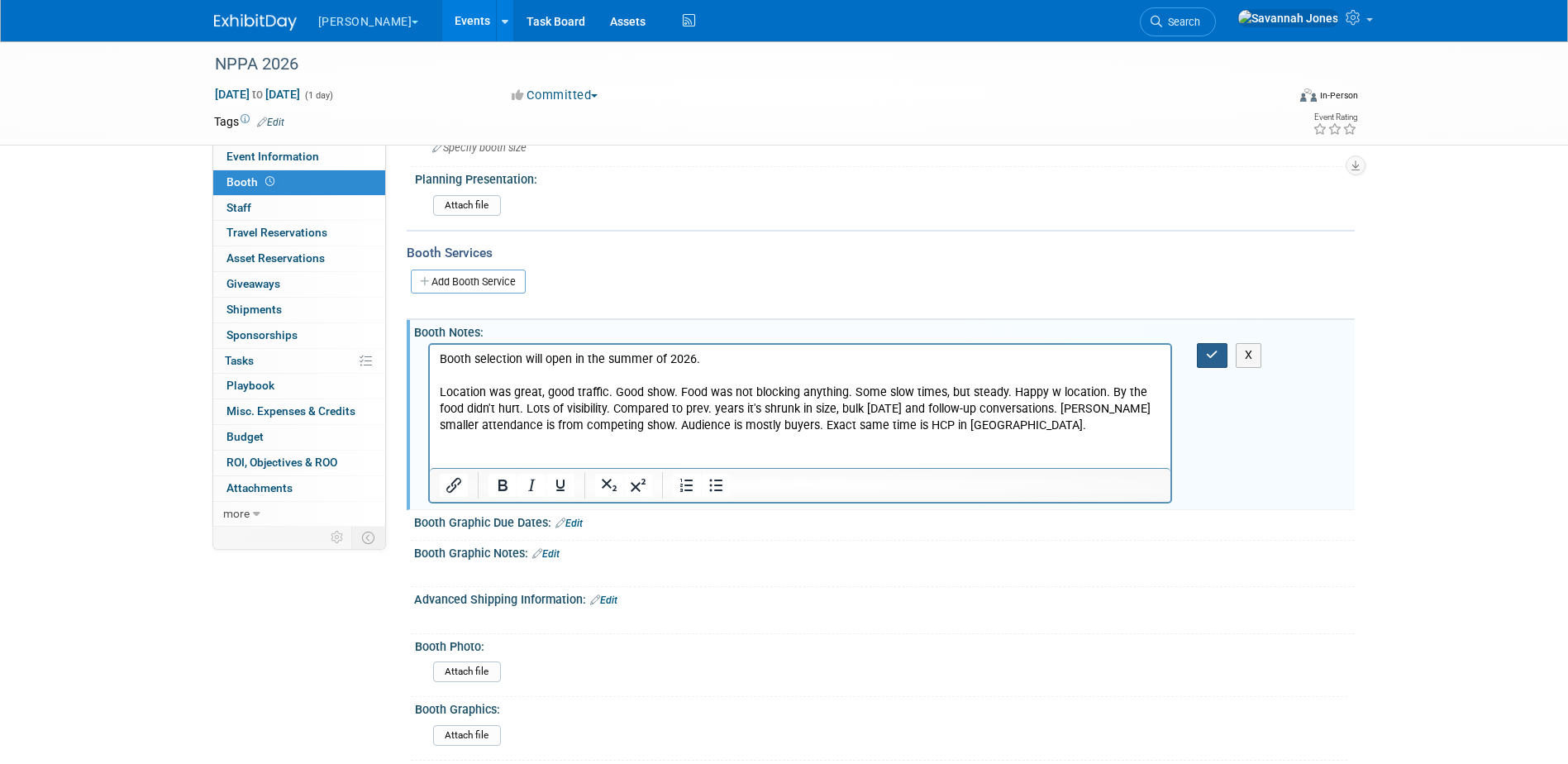
click at [1224, 346] on button "button" at bounding box center [1211, 355] width 31 height 24
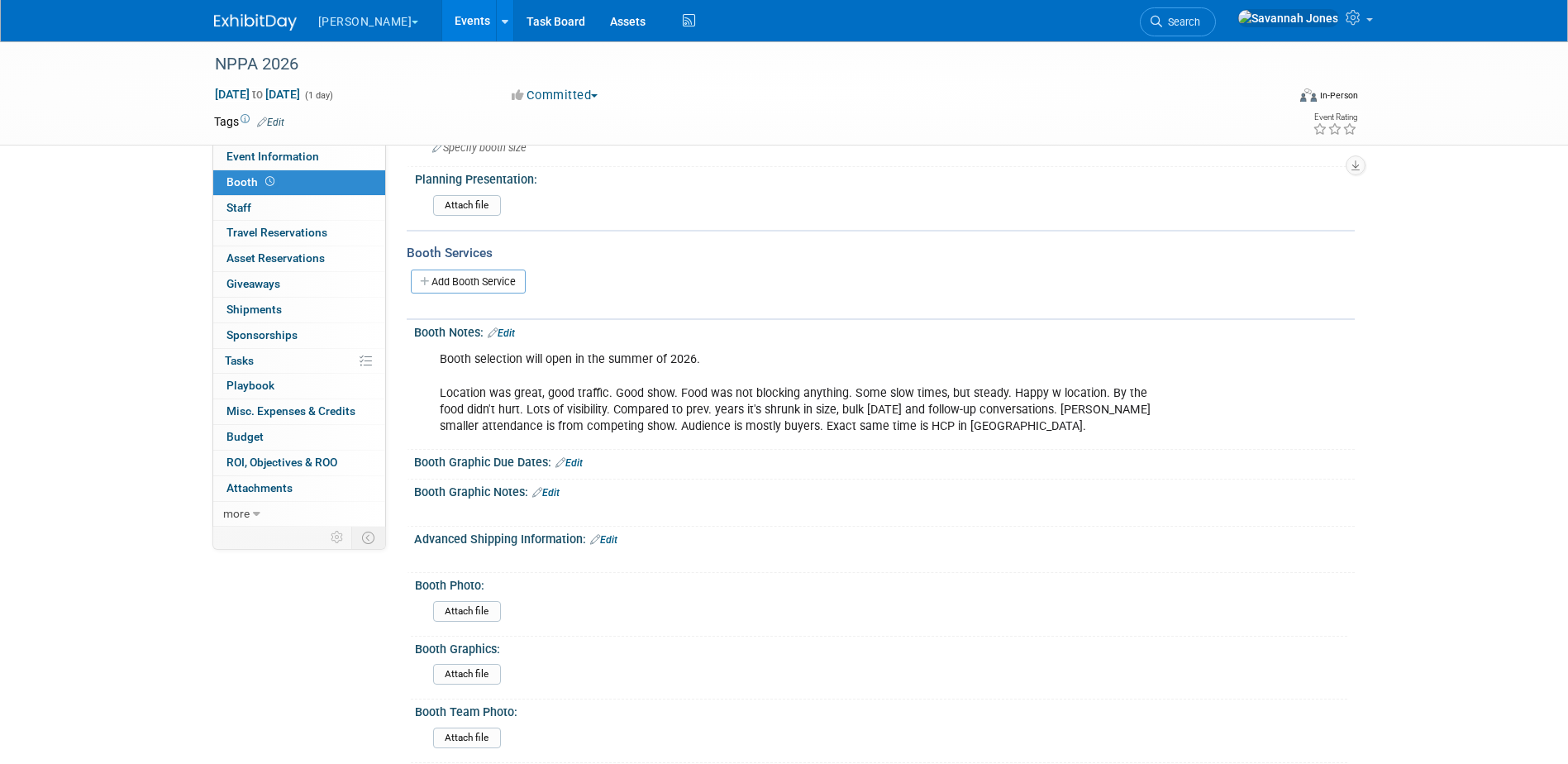
click at [505, 322] on div "Booth Notes: Edit" at bounding box center [885, 330] width 941 height 22
click at [506, 334] on link "Edit" at bounding box center [501, 333] width 27 height 11
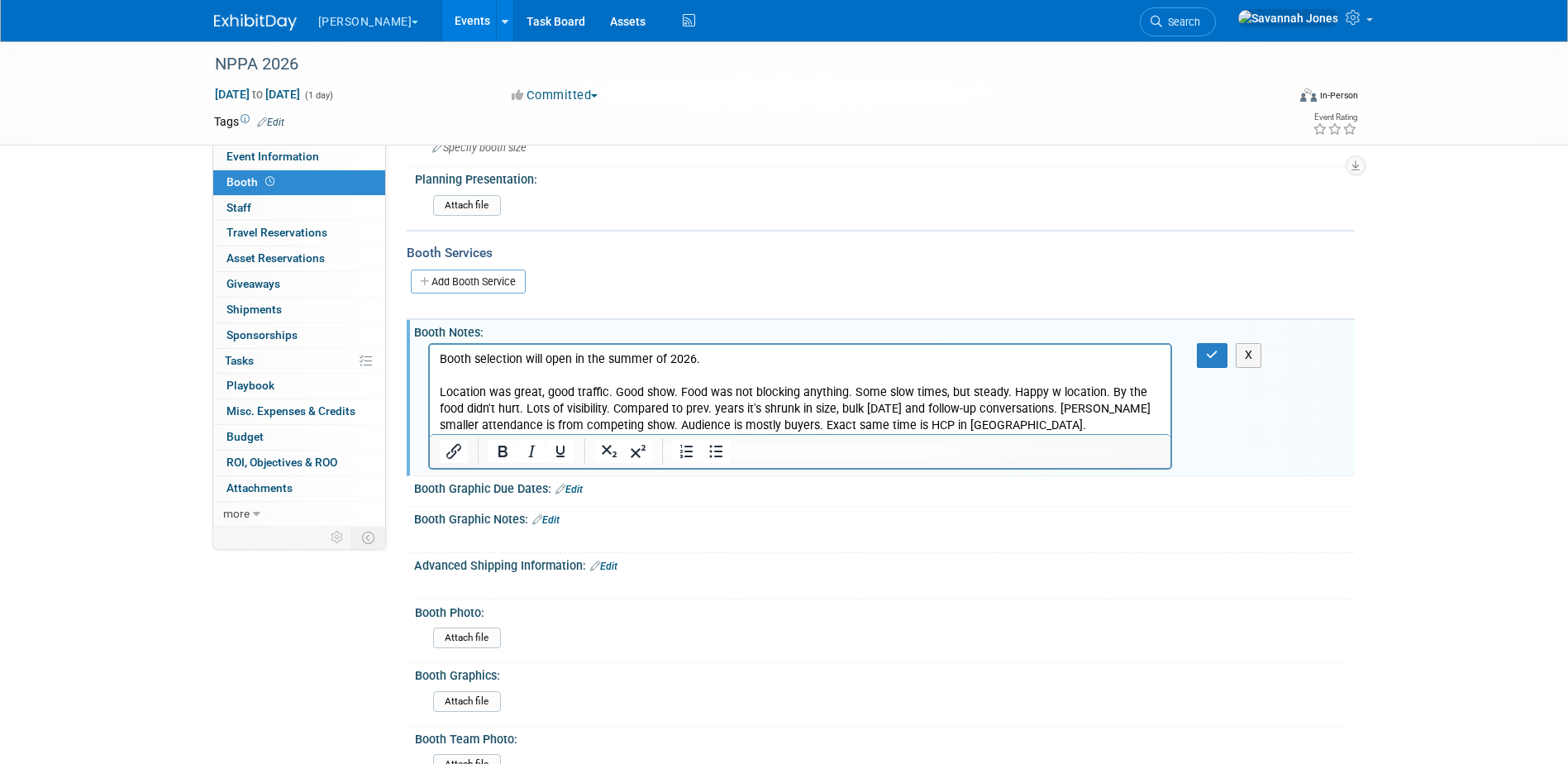
click at [1046, 414] on p "Booth selection will open in the summer of 2026. Location was great, good traff…" at bounding box center [800, 393] width 723 height 82
click at [1045, 429] on p "Booth selection will open in the summer of 2026. Location was great, good traff…" at bounding box center [800, 393] width 723 height 82
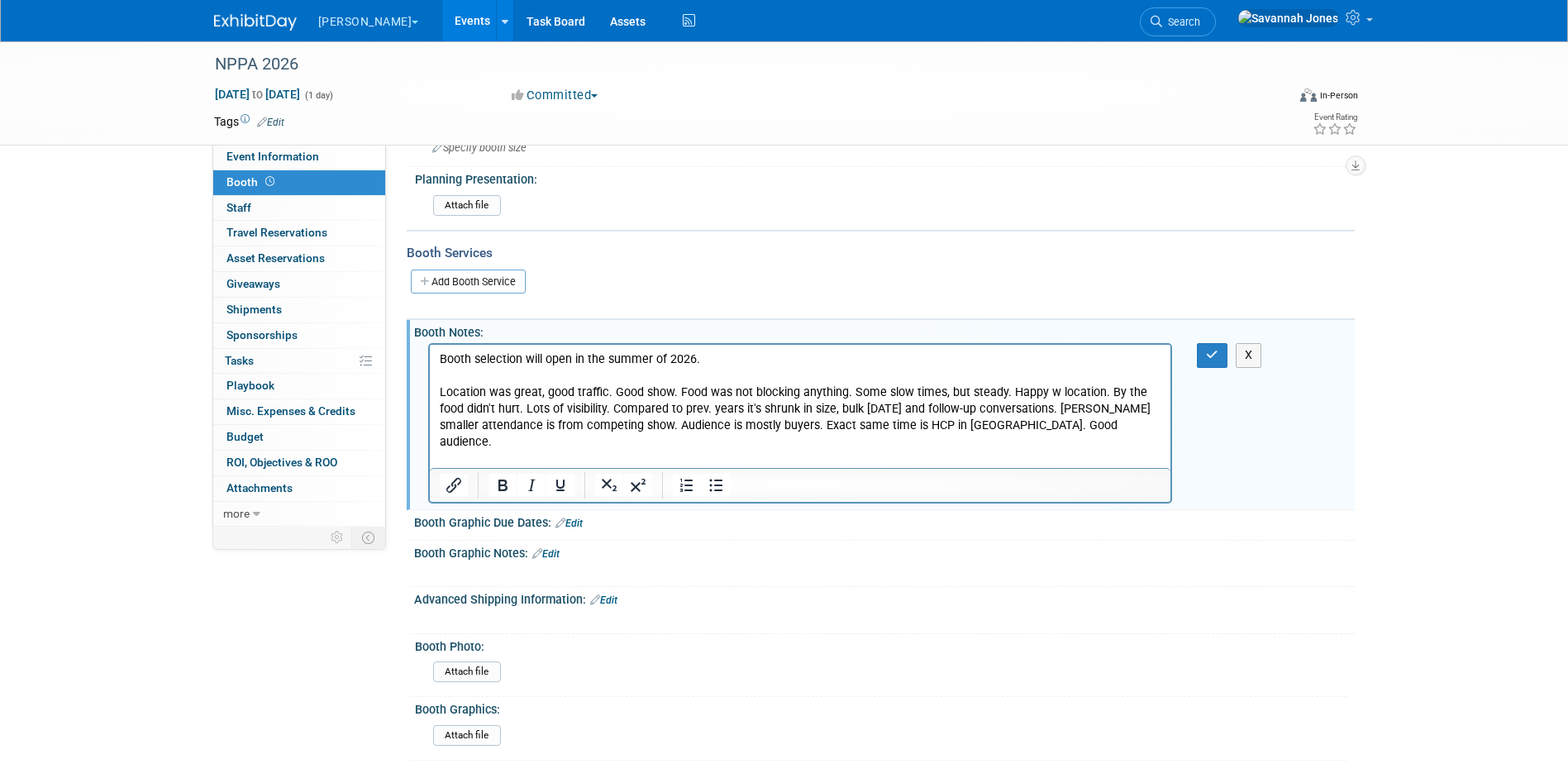
click at [484, 376] on p "Booth selection will open in the summer of 2026. Location was great, good traff…" at bounding box center [800, 400] width 723 height 99
drag, startPoint x: 547, startPoint y: 379, endPoint x: 441, endPoint y: 376, distance: 106.0
click at [441, 376] on p "Booth Location: Location was great, good traffic. Good show. Food was not block…" at bounding box center [800, 409] width 723 height 82
click at [566, 385] on p "Booth Location: Location was great, good traffic. Good show. Food was not block…" at bounding box center [800, 409] width 723 height 82
drag, startPoint x: 537, startPoint y: 372, endPoint x: 436, endPoint y: 370, distance: 101.0
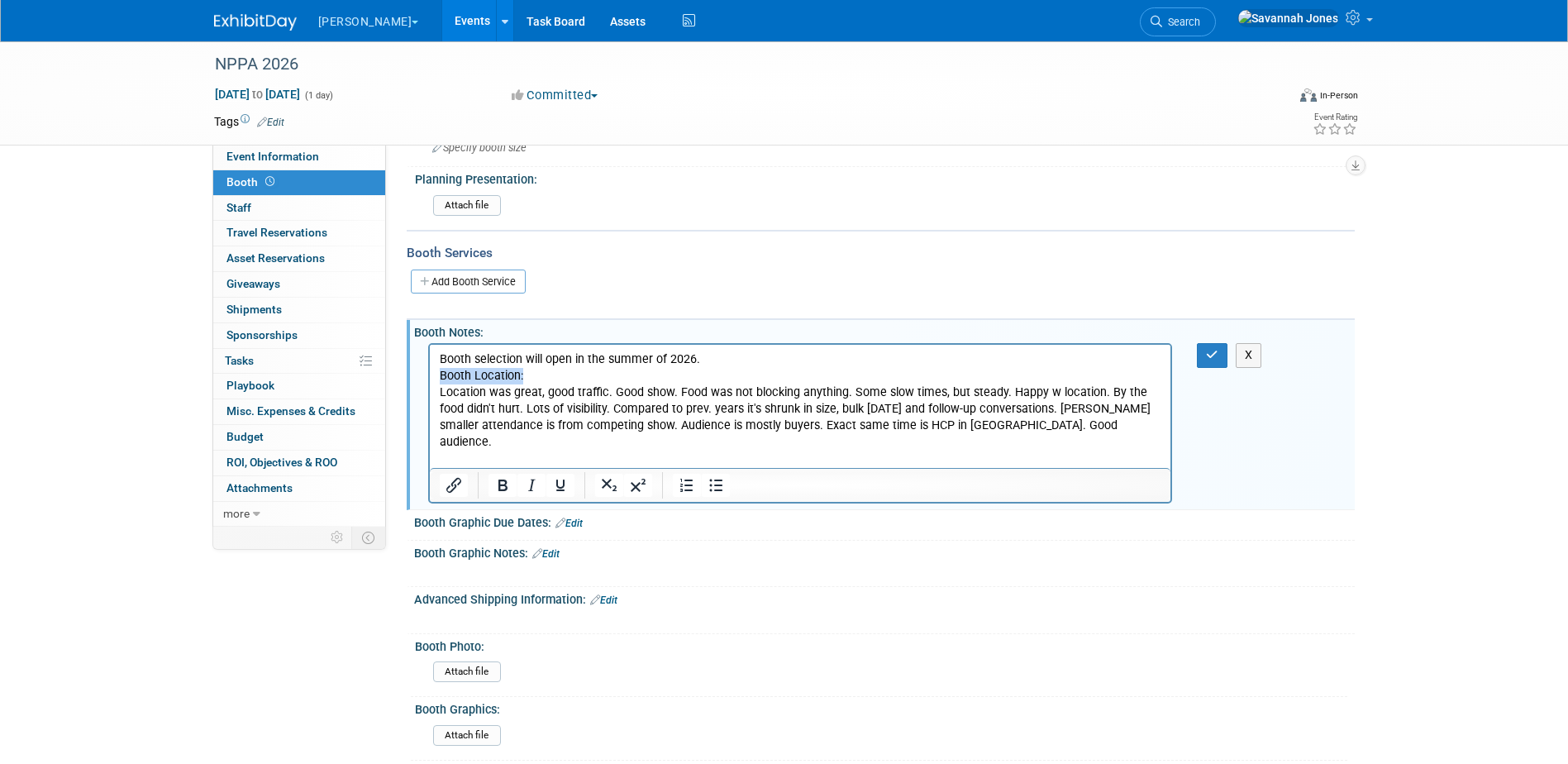
click at [436, 370] on html "Booth selection will open in the summer of 2026. Booth Location: Location was g…" at bounding box center [800, 414] width 741 height 139
click at [731, 357] on p "Booth selection will open in the summer of 2026." at bounding box center [800, 359] width 723 height 17
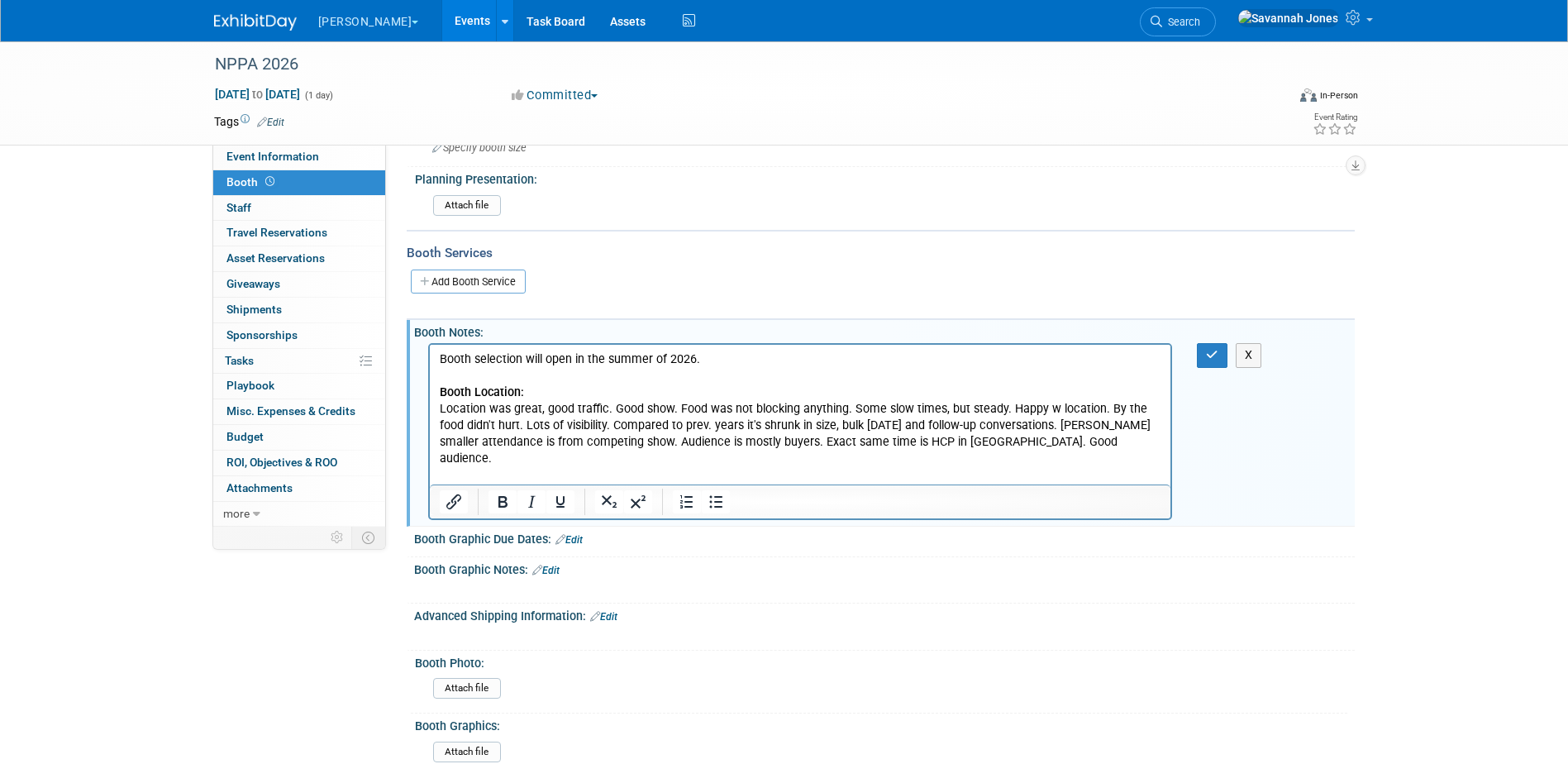
click at [1110, 442] on p "Booth Location: Location was great, good traffic. Good show. Food was not block…" at bounding box center [800, 426] width 723 height 82
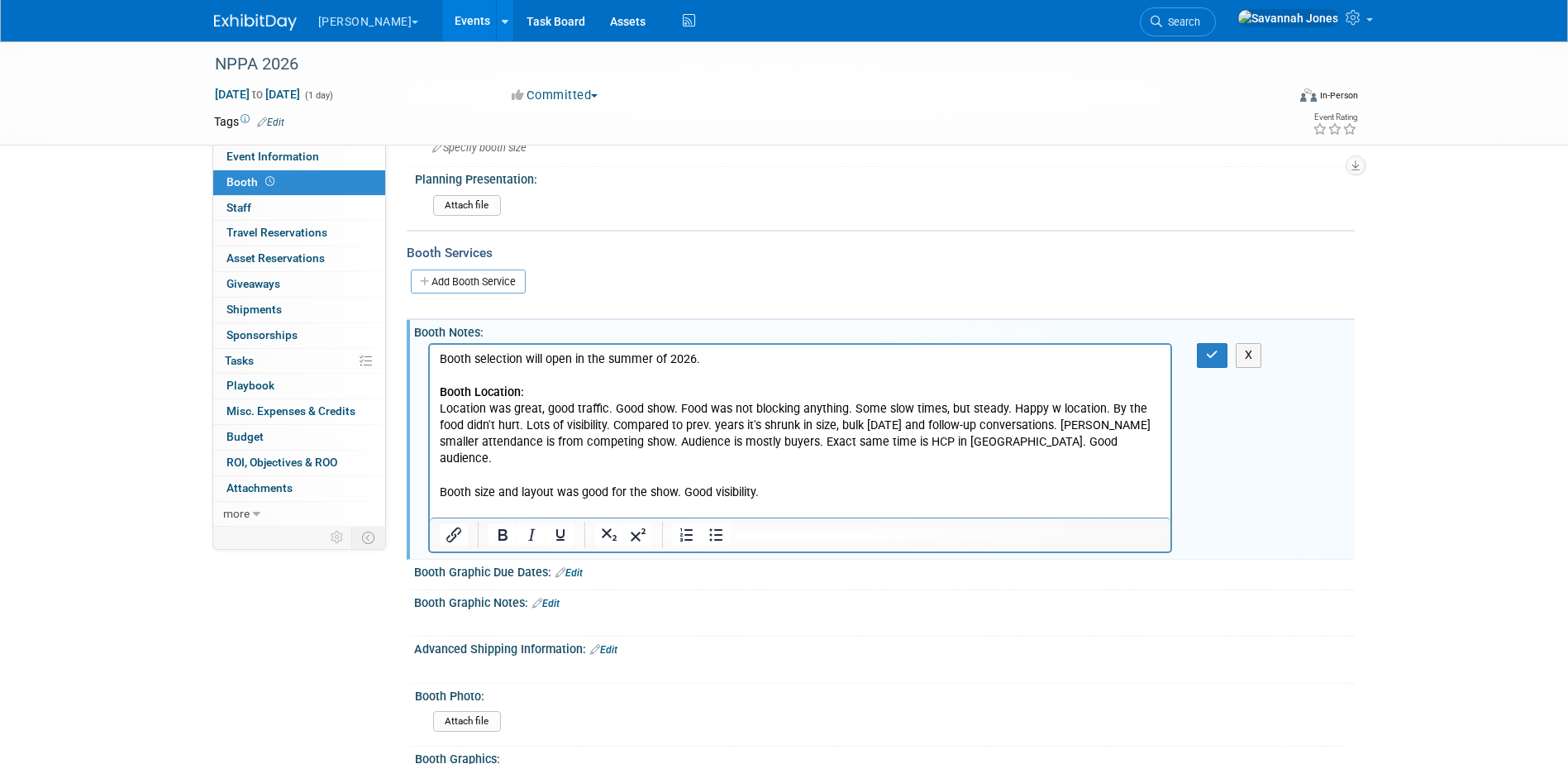
click at [617, 468] on p "Rich Text Area. Press ALT-0 for help." at bounding box center [800, 476] width 723 height 17
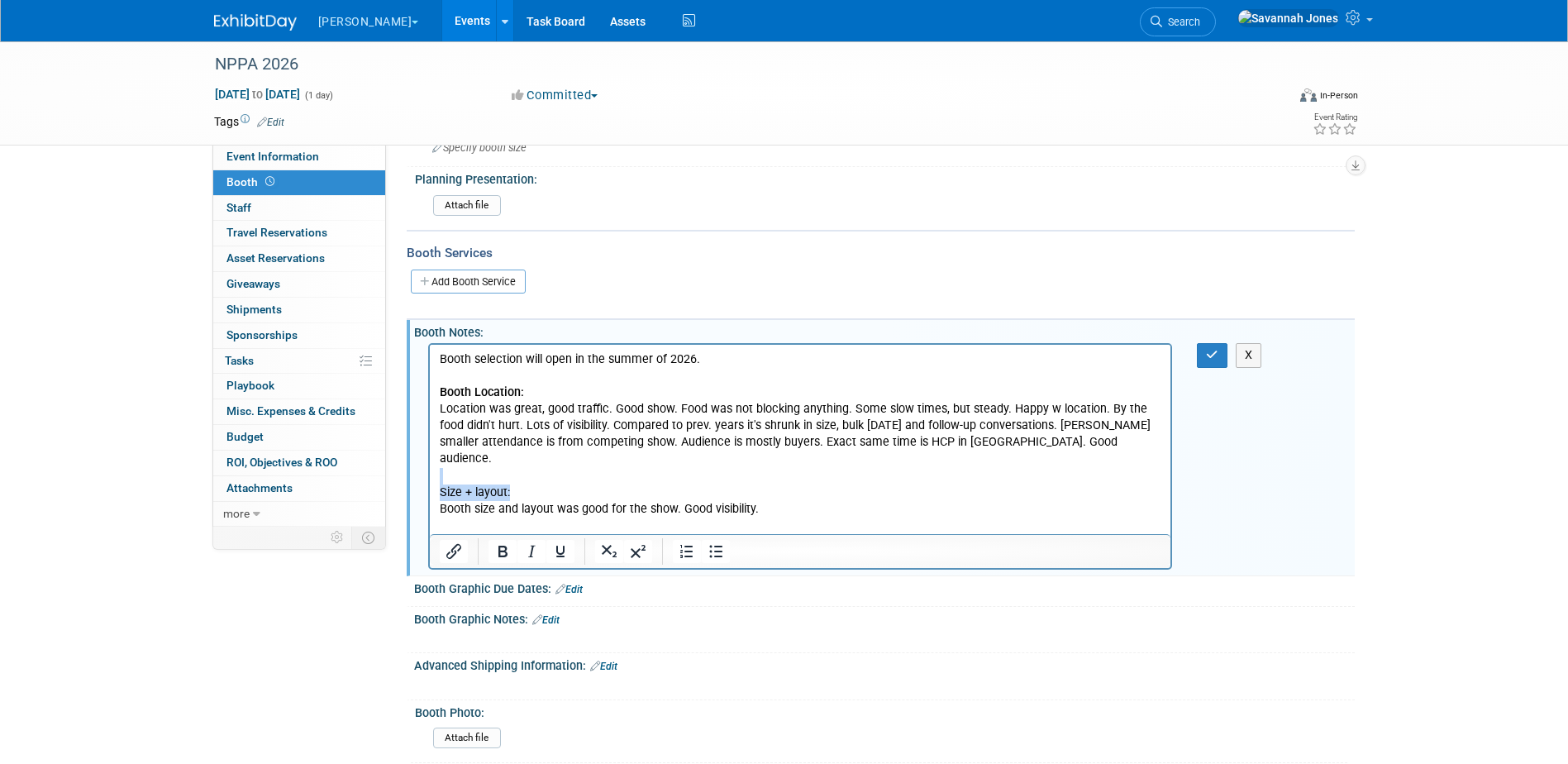
drag, startPoint x: 594, startPoint y: 461, endPoint x: 512, endPoint y: 477, distance: 83.5
click at [512, 477] on body "Booth selection will open in the summer of 2026. Booth Location: Location was g…" at bounding box center [800, 450] width 724 height 199
click at [787, 485] on p "Size + layout:" at bounding box center [800, 492] width 723 height 17
click at [788, 501] on p "Booth size and layout was good for the show. Good visibility." at bounding box center [800, 509] width 723 height 17
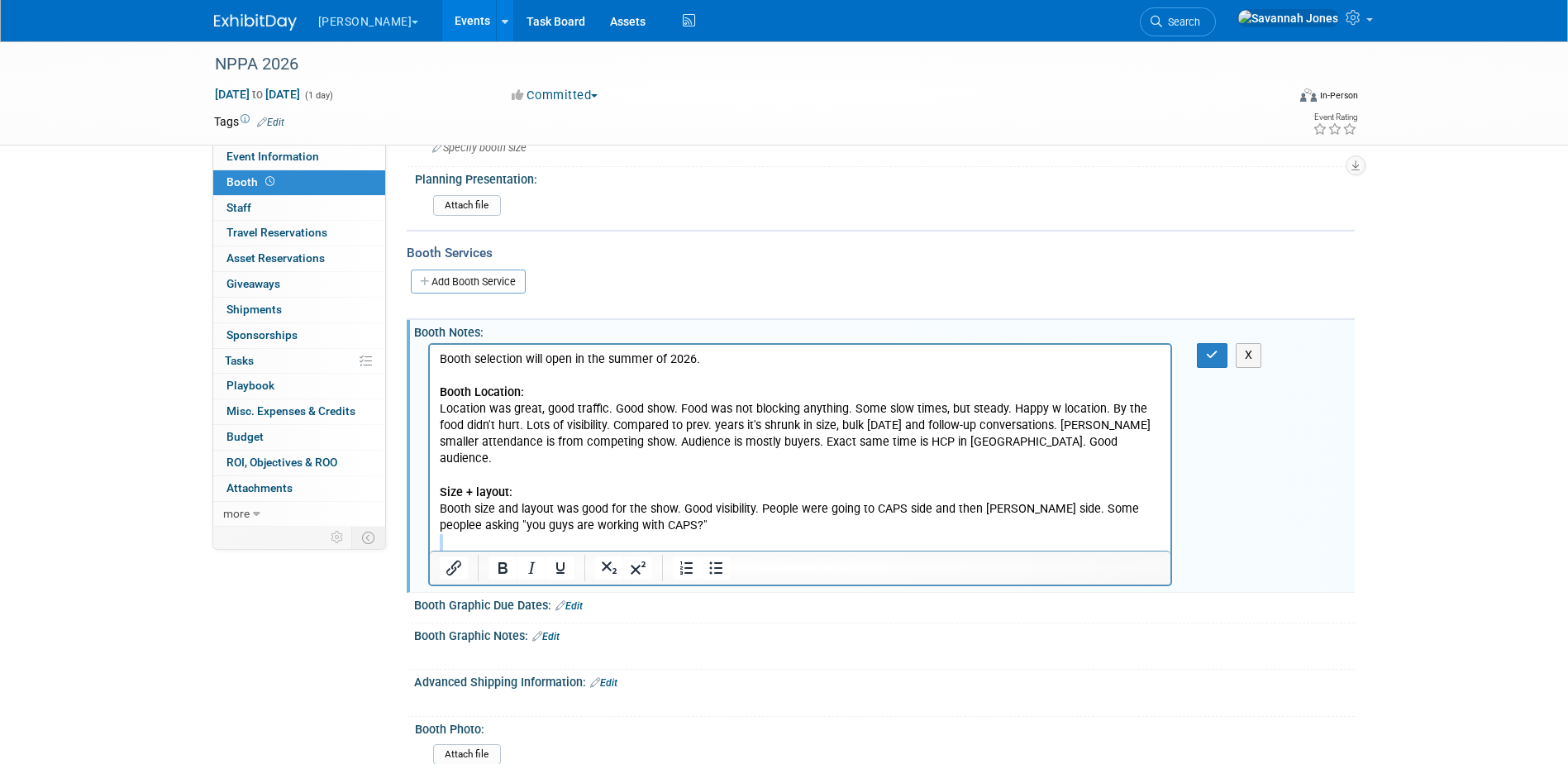
drag, startPoint x: 703, startPoint y: 527, endPoint x: 696, endPoint y: 506, distance: 22.1
click at [699, 520] on body "Booth selection will open in the summer of 2026. Booth Location: Location was g…" at bounding box center [800, 459] width 724 height 216
click at [696, 506] on p "Booth size and layout was good for the show. Good visibility. People were going…" at bounding box center [800, 518] width 723 height 33
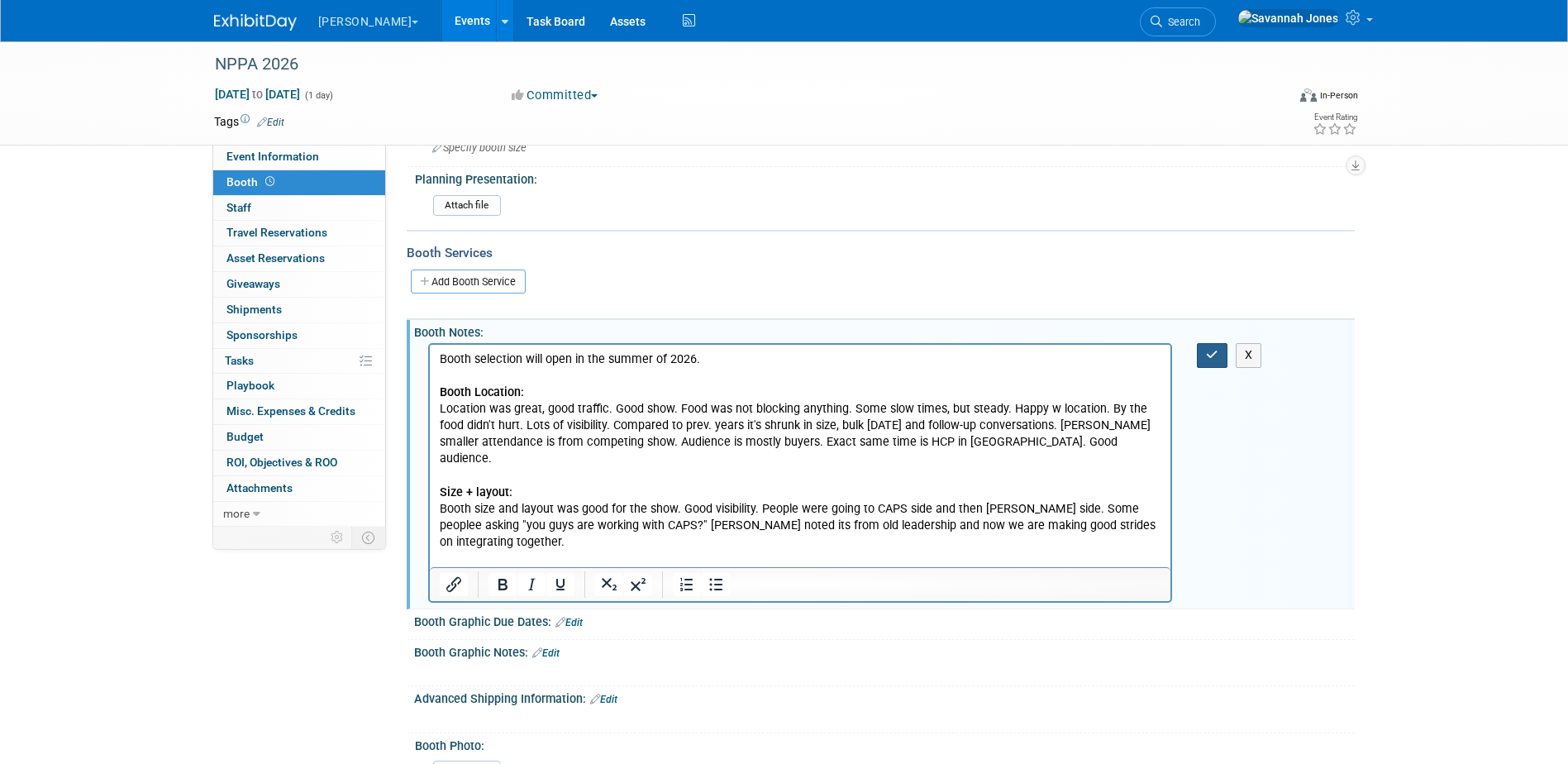
click at [1212, 354] on icon "button" at bounding box center [1212, 354] width 12 height 11
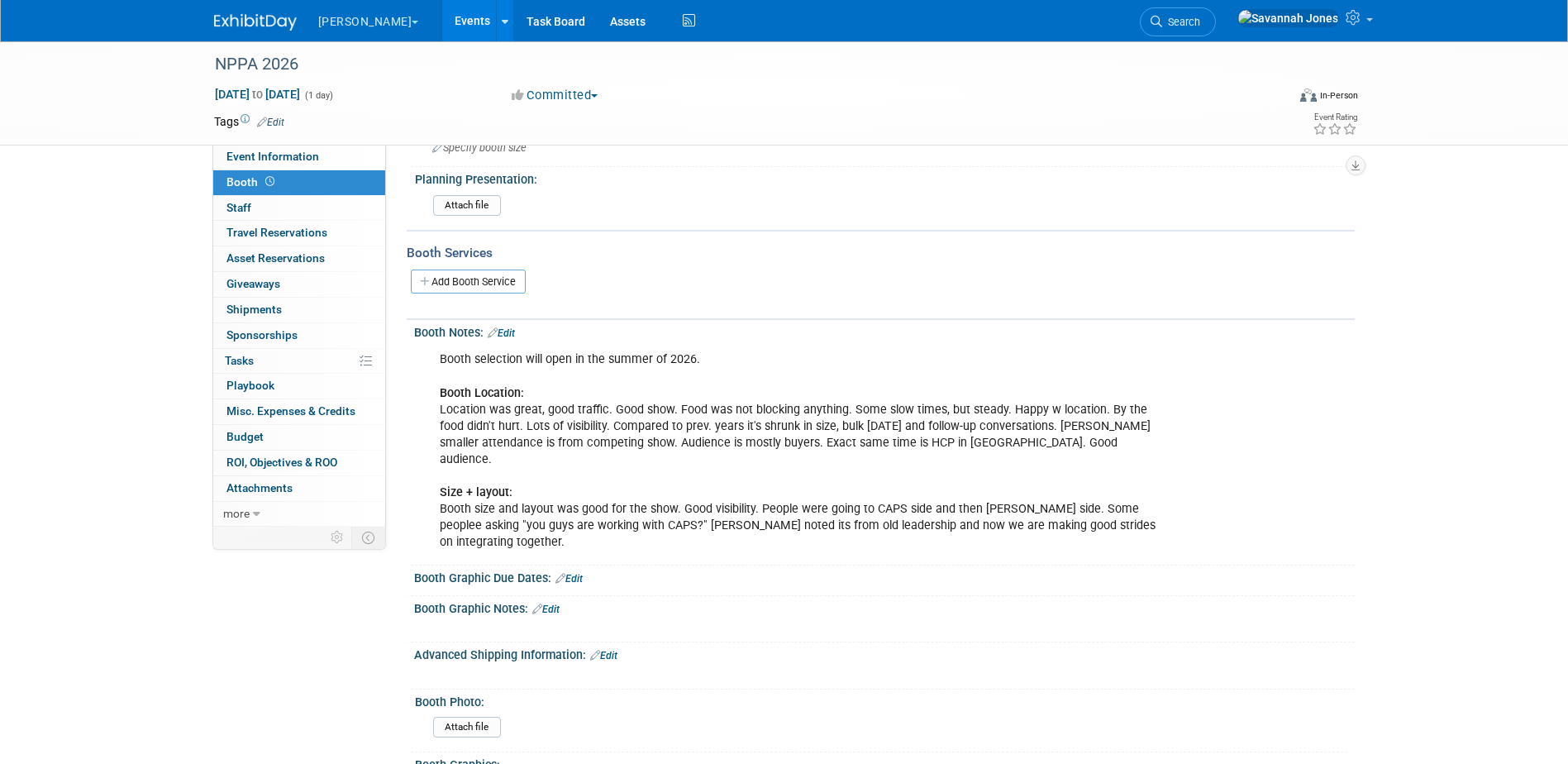
click at [507, 334] on link "Edit" at bounding box center [501, 333] width 27 height 11
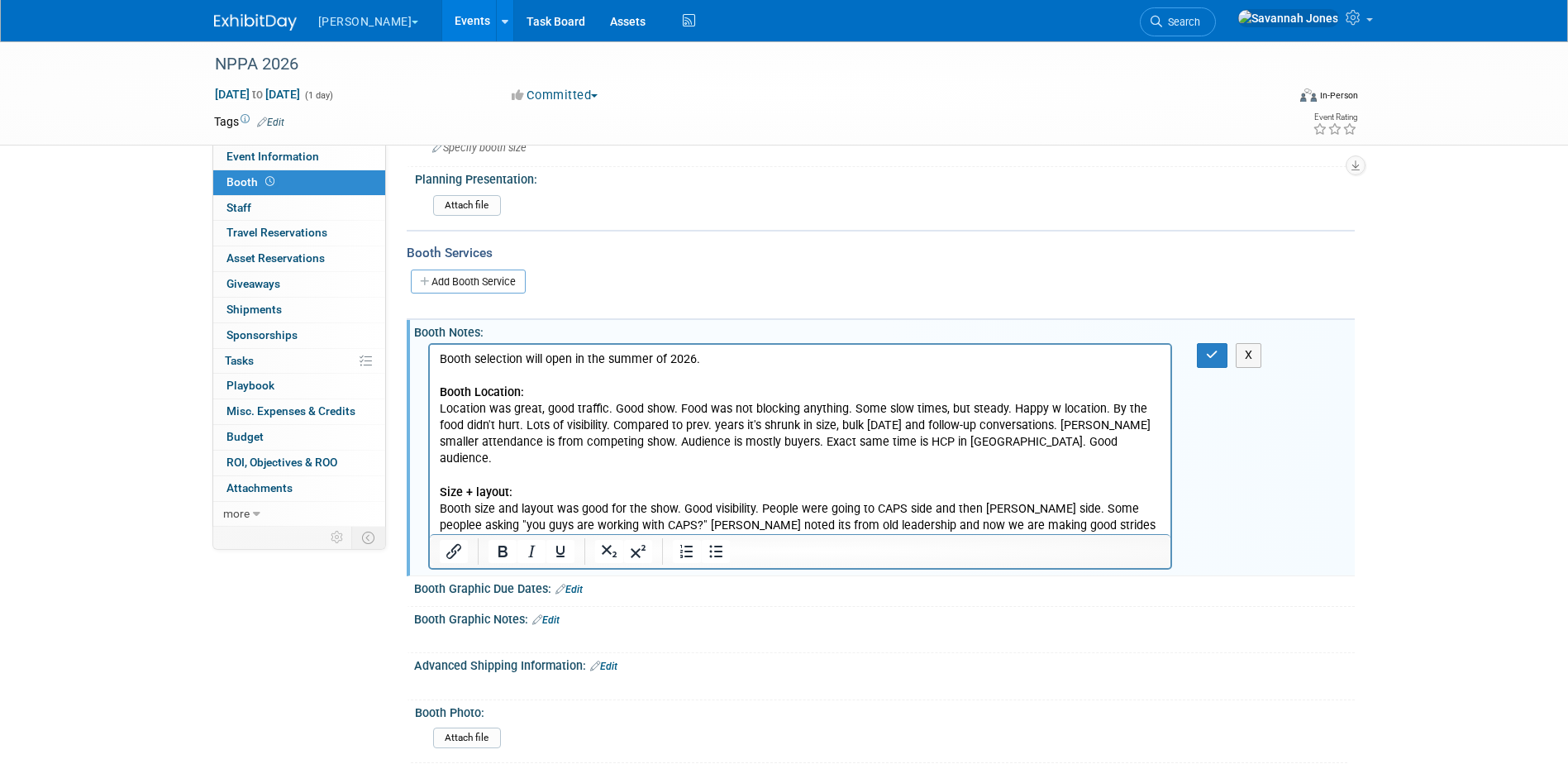
click at [524, 476] on p "Booth selection will open in the summer of 2026. Booth Location: Location was g…" at bounding box center [800, 450] width 723 height 199
drag, startPoint x: 491, startPoint y: 475, endPoint x: 441, endPoint y: 477, distance: 50.0
click at [441, 477] on p "Booth selection will open in the summer of 2026. Booth Location: Location was g…" at bounding box center [800, 450] width 723 height 199
click at [441, 478] on p "Booth selection will open in the summer of 2026. Booth Location: Location was g…" at bounding box center [800, 426] width 723 height 150
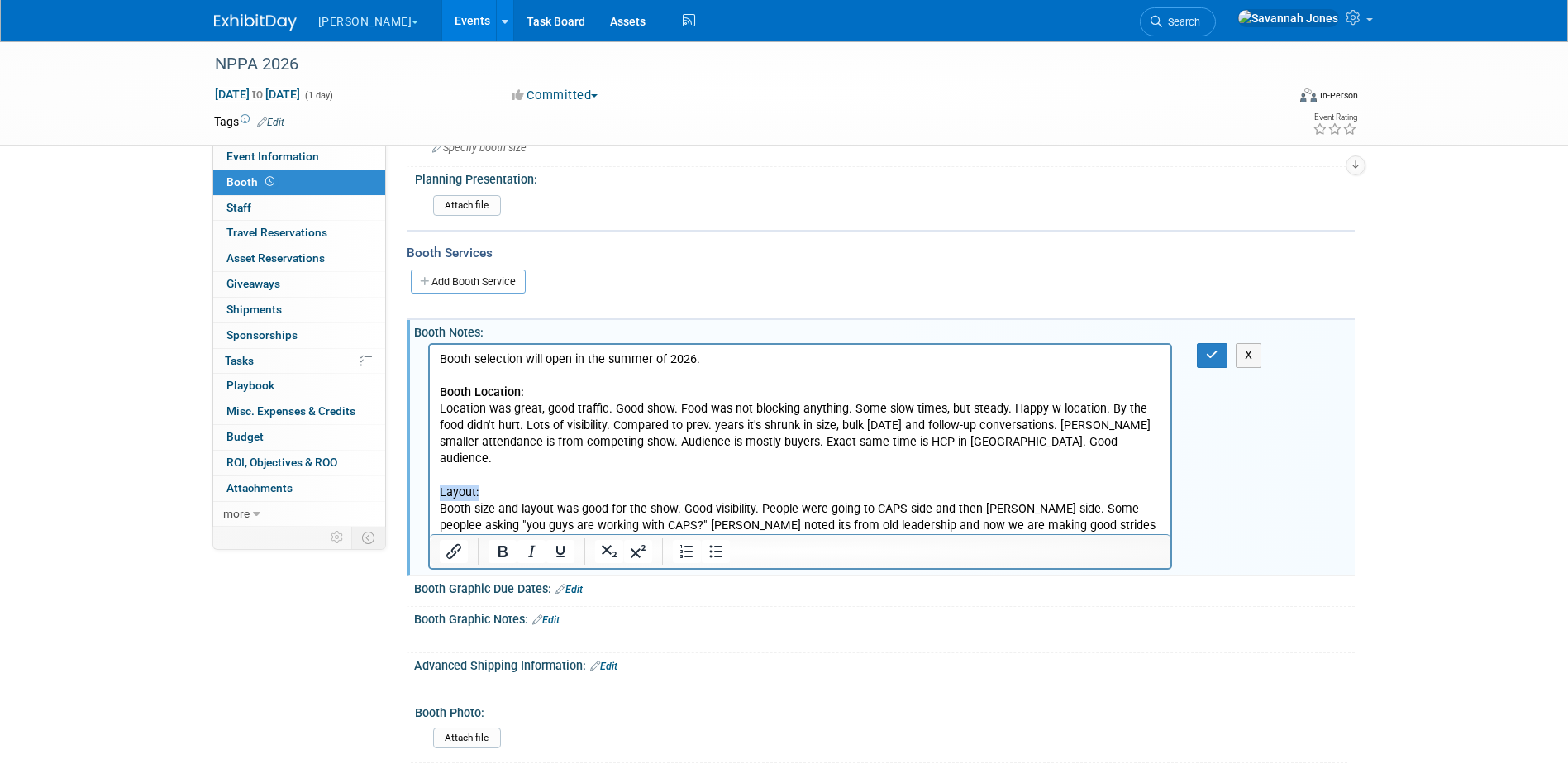
drag, startPoint x: 485, startPoint y: 477, endPoint x: 439, endPoint y: 470, distance: 46.5
click at [439, 470] on p "Booth selection will open in the summer of 2026. Booth Location: Location was g…" at bounding box center [800, 426] width 723 height 150
click at [514, 359] on p "Booth selection will open in the summer of 2026. Booth Location: Location was g…" at bounding box center [800, 426] width 723 height 150
click at [547, 375] on p "Booth selection will open in the summer of 2026. Booth Location: Location was g…" at bounding box center [800, 426] width 723 height 150
click at [1051, 524] on p "Booth size and layout was good for the show. Good visibility. People were going…" at bounding box center [800, 526] width 723 height 50
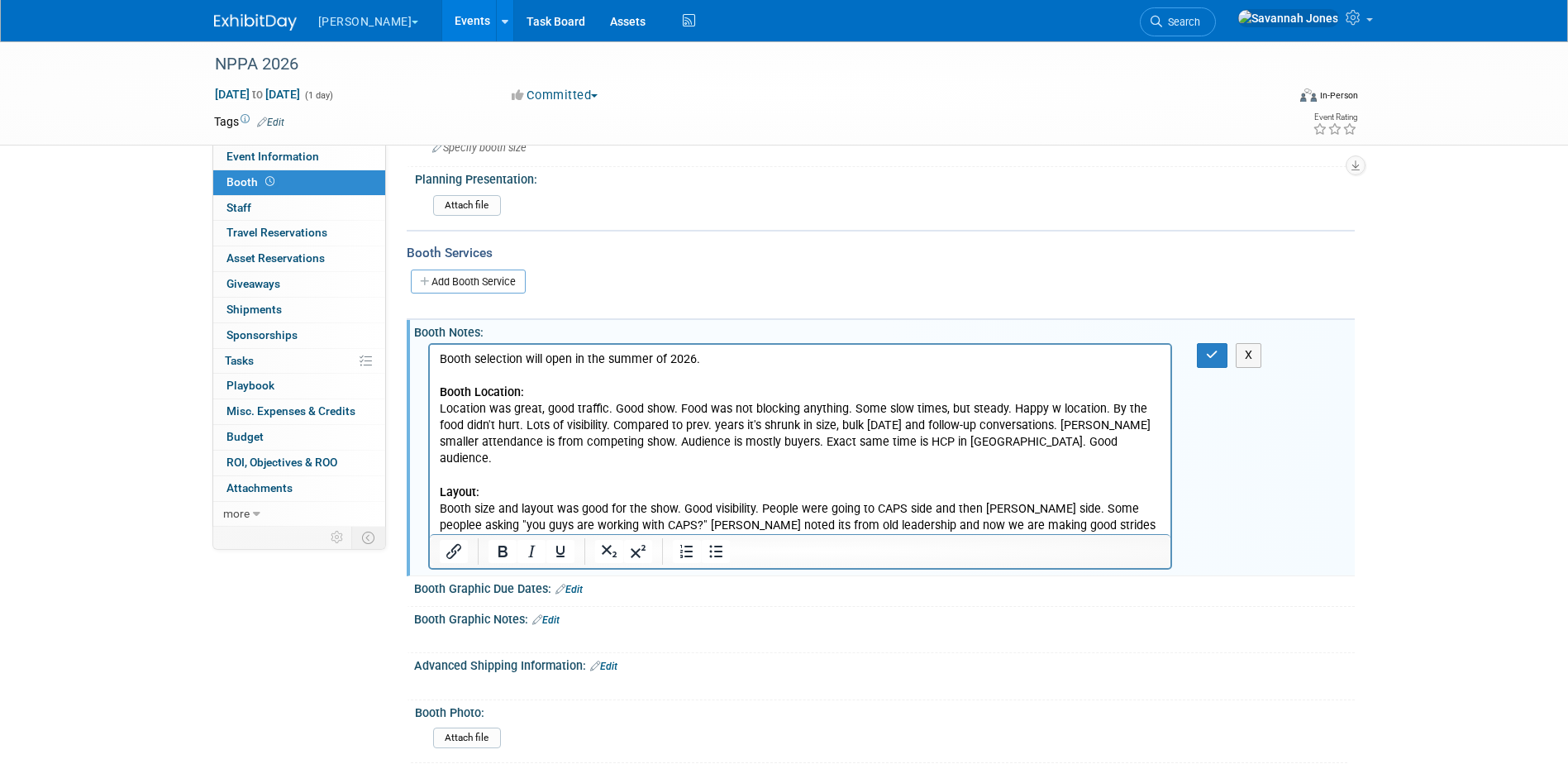
click at [541, 517] on p "Booth size and layout was good for the show. Good visibility. People were going…" at bounding box center [800, 526] width 723 height 50
click at [545, 521] on p "Booth size and layout was good for the show. Good visibility. People were going…" at bounding box center [800, 526] width 723 height 50
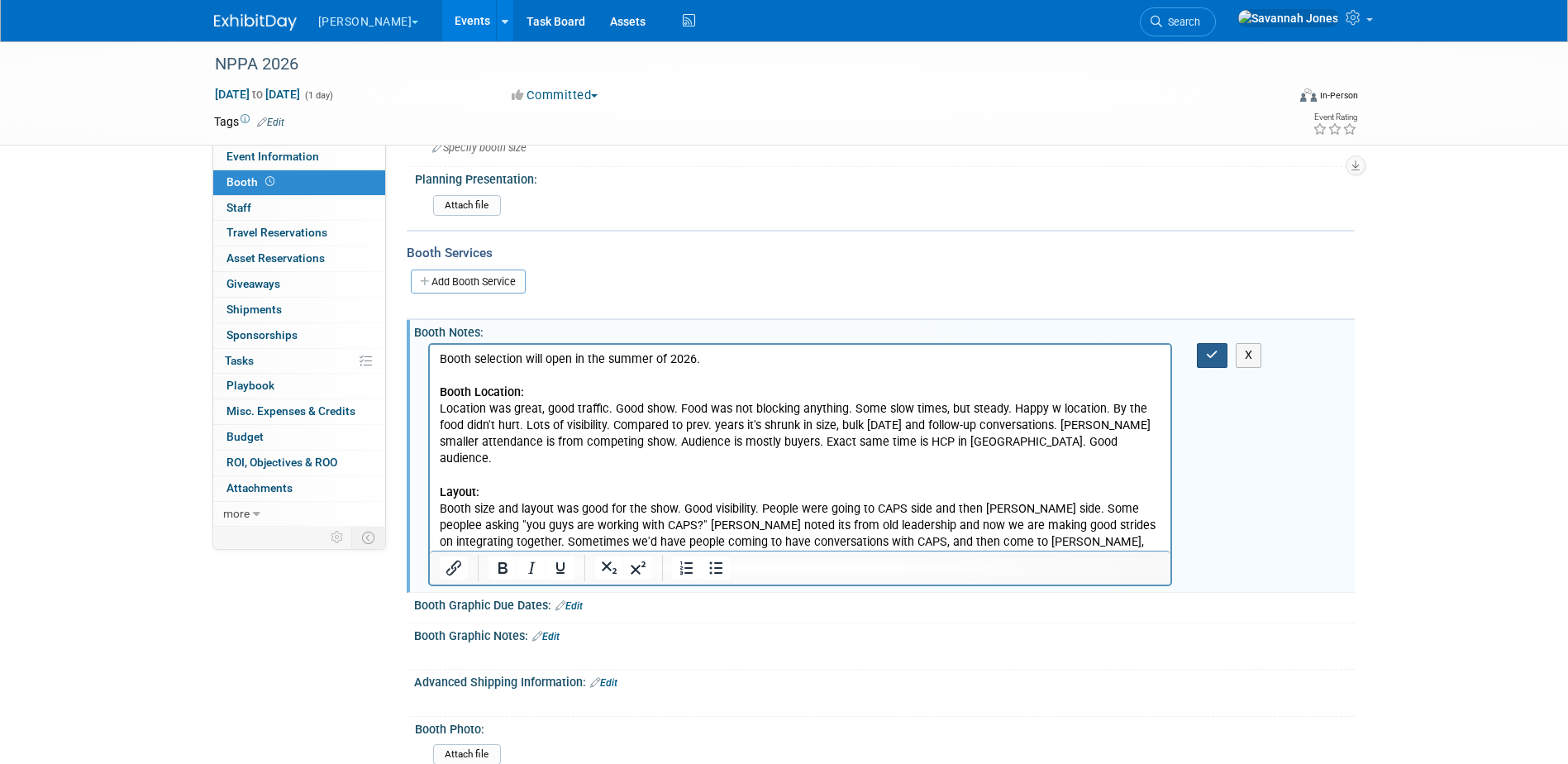
click at [1218, 365] on button "button" at bounding box center [1211, 355] width 31 height 24
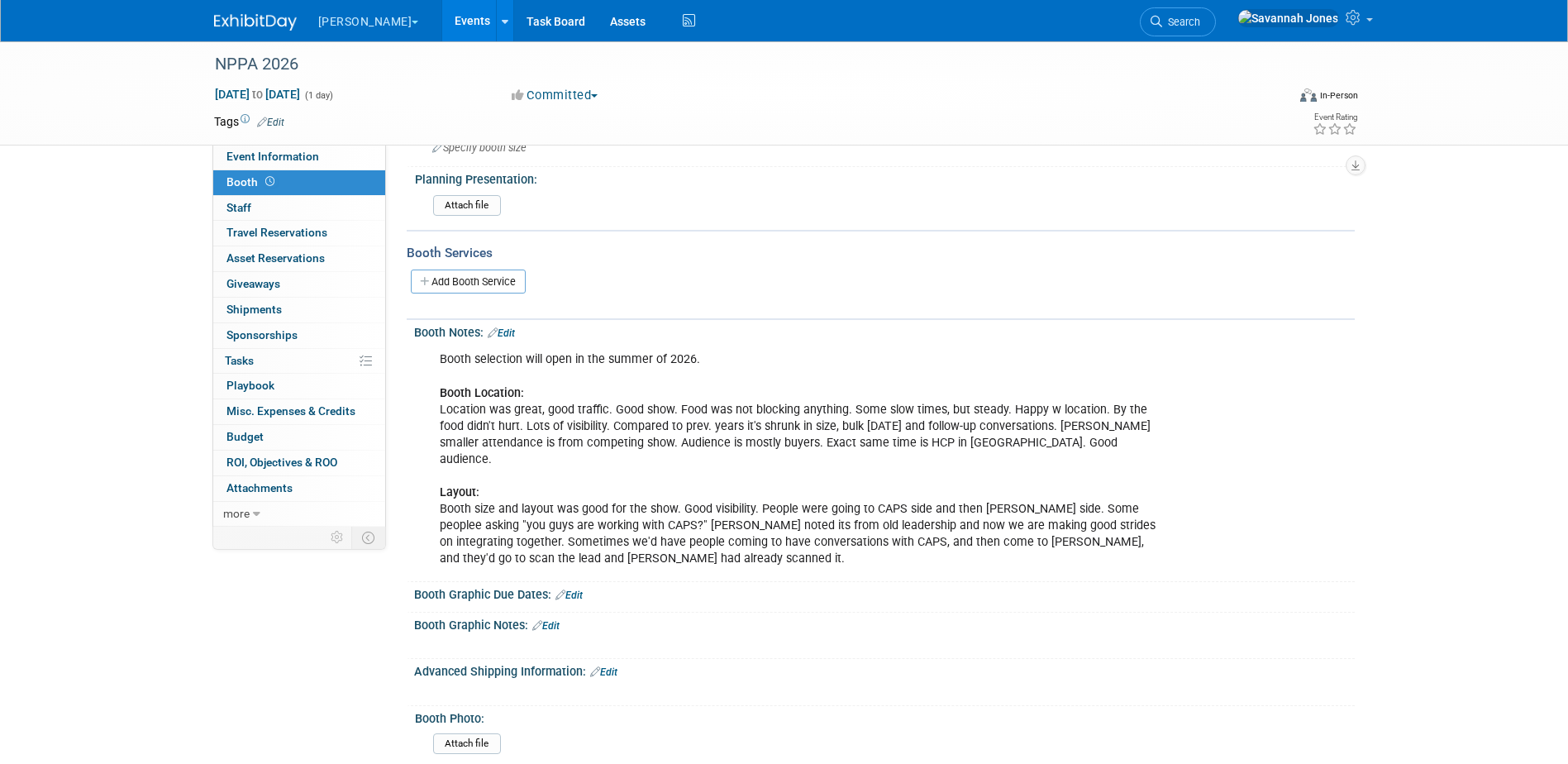
click at [505, 332] on link "Edit" at bounding box center [501, 333] width 27 height 11
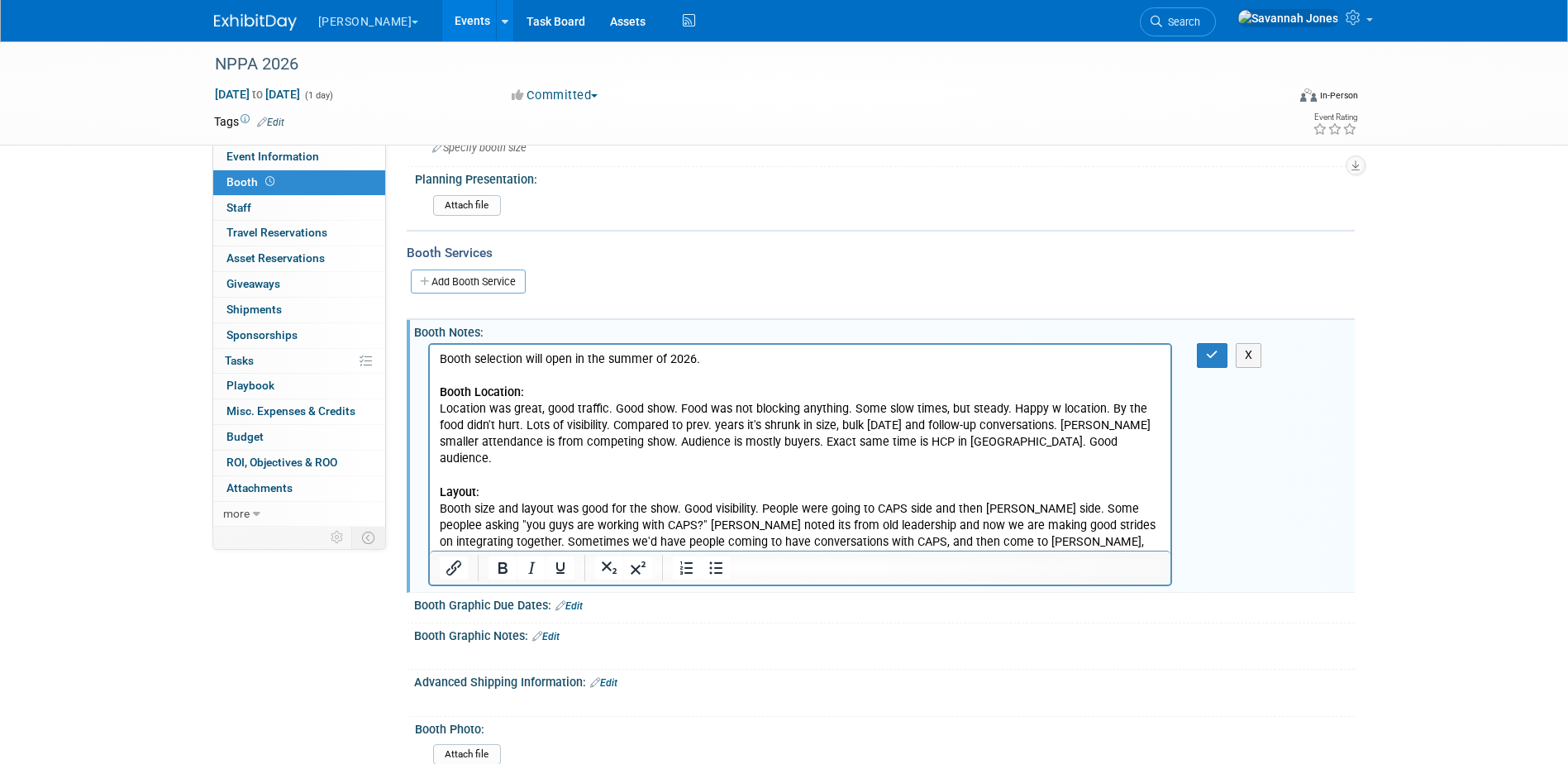
click at [699, 540] on p "Booth selection will open in the summer of 2026. Booth Location: Location was g…" at bounding box center [800, 459] width 723 height 216
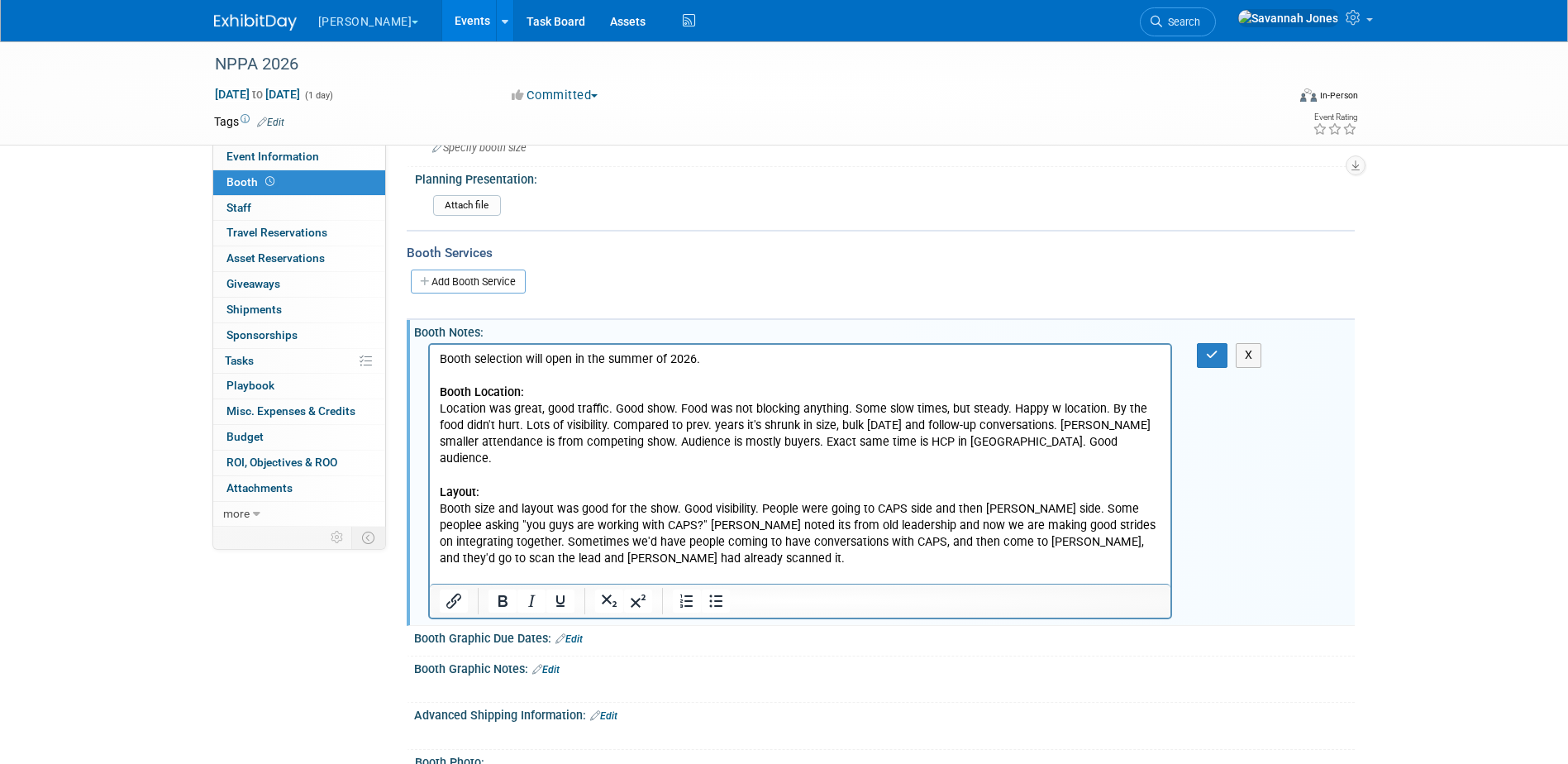
click at [649, 567] on p "Rich Text Area. Press ALT-0 for help." at bounding box center [800, 575] width 723 height 17
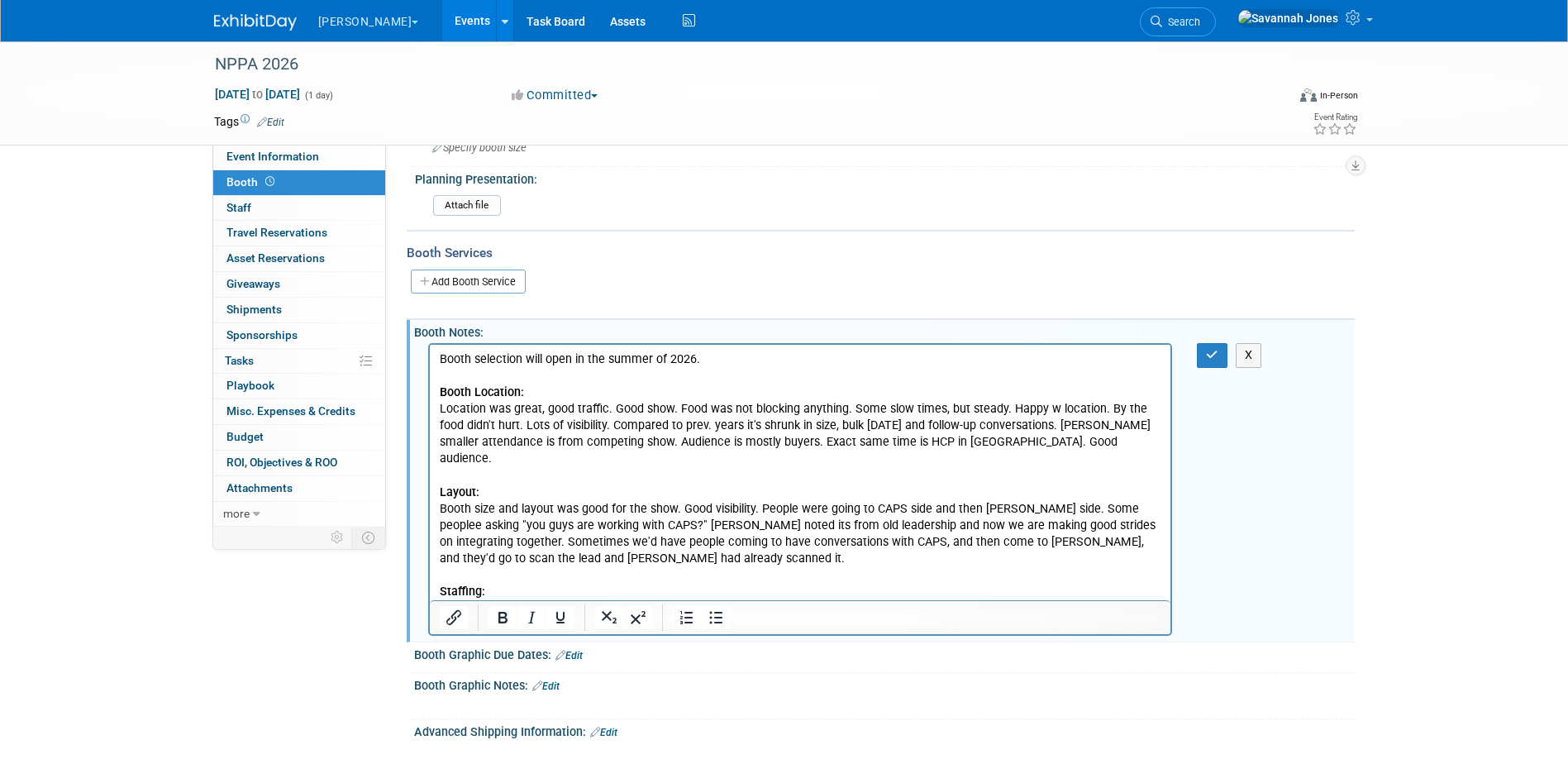
drag, startPoint x: 1058, startPoint y: 945, endPoint x: 624, endPoint y: 592, distance: 559.4
click at [624, 600] on p "Staffing, plenty of people." at bounding box center [800, 608] width 723 height 17
click at [1220, 347] on button "button" at bounding box center [1211, 355] width 31 height 24
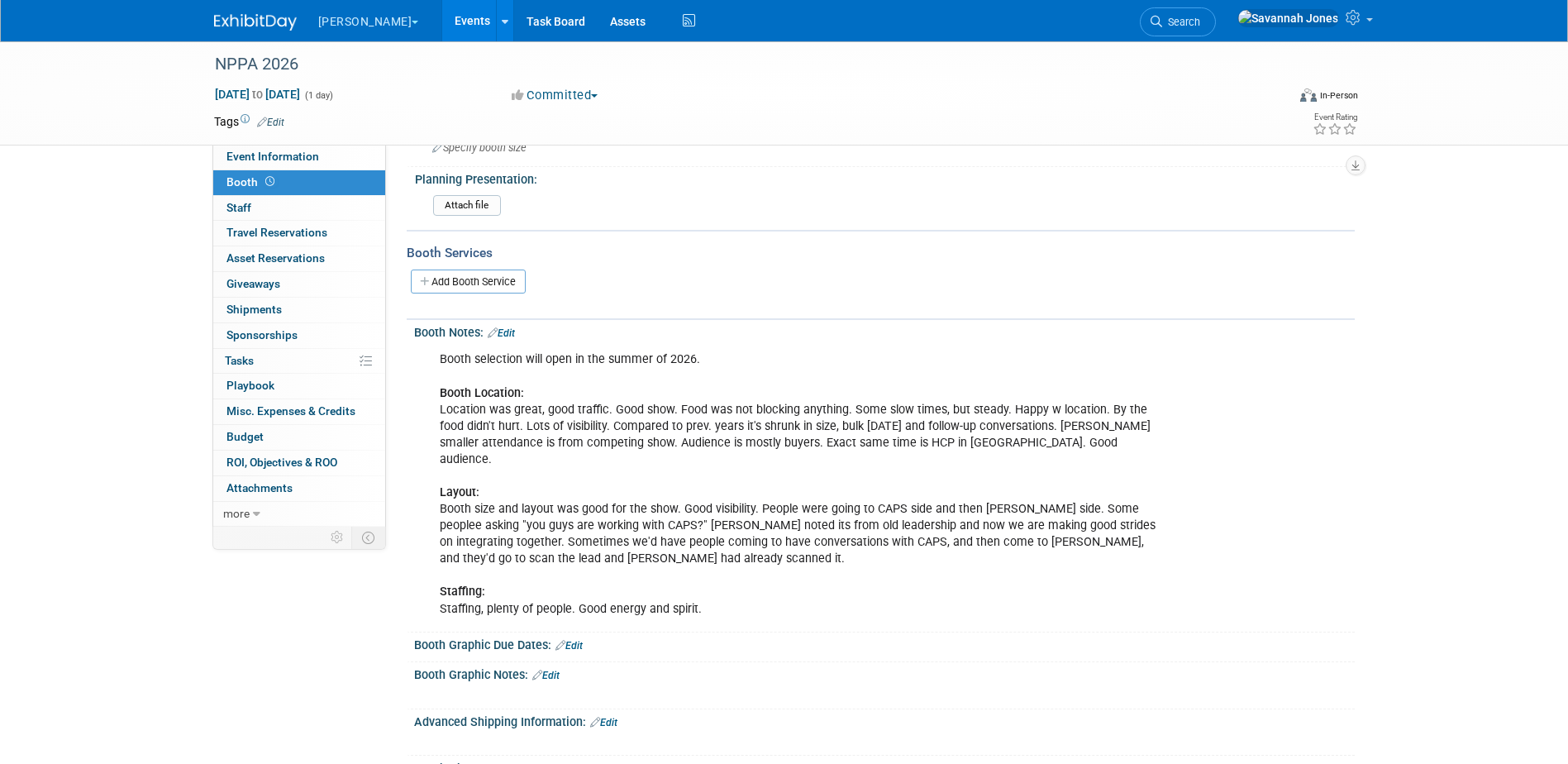
click at [513, 329] on link "Edit" at bounding box center [501, 333] width 27 height 11
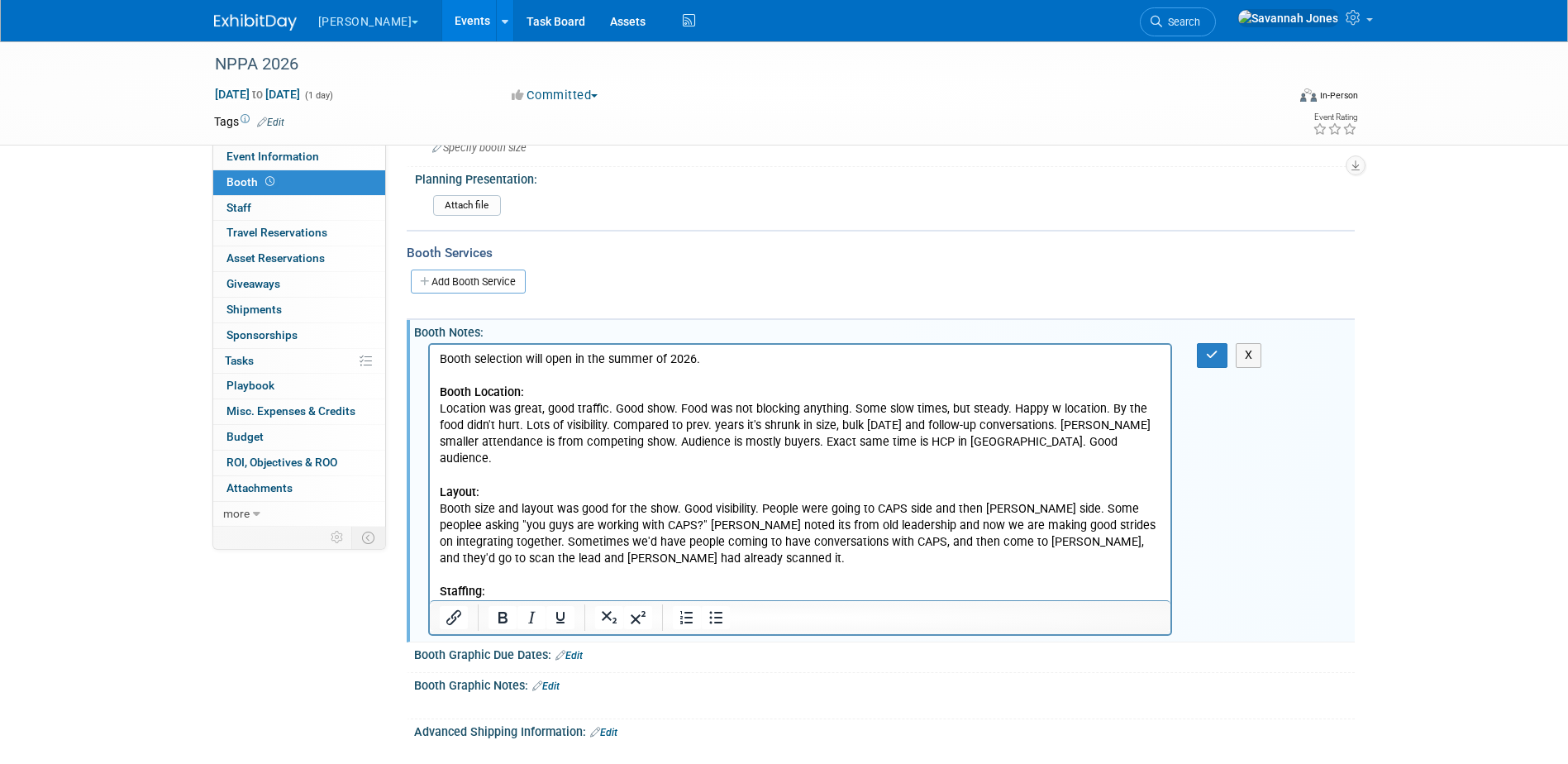
click at [727, 594] on p "Booth selection will open in the summer of 2026. Booth Location: Location was g…" at bounding box center [800, 484] width 723 height 265
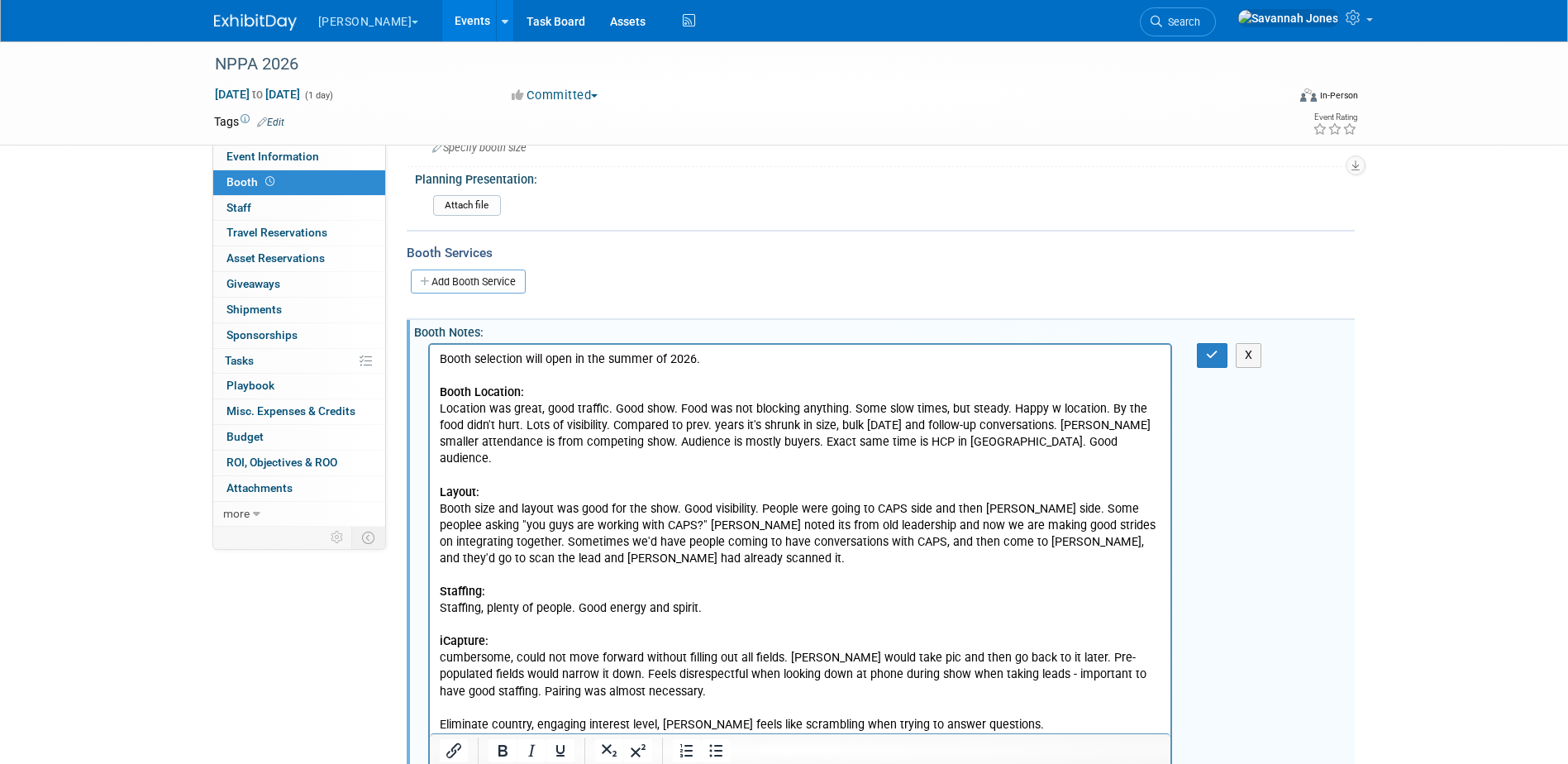
scroll to position [248, 0]
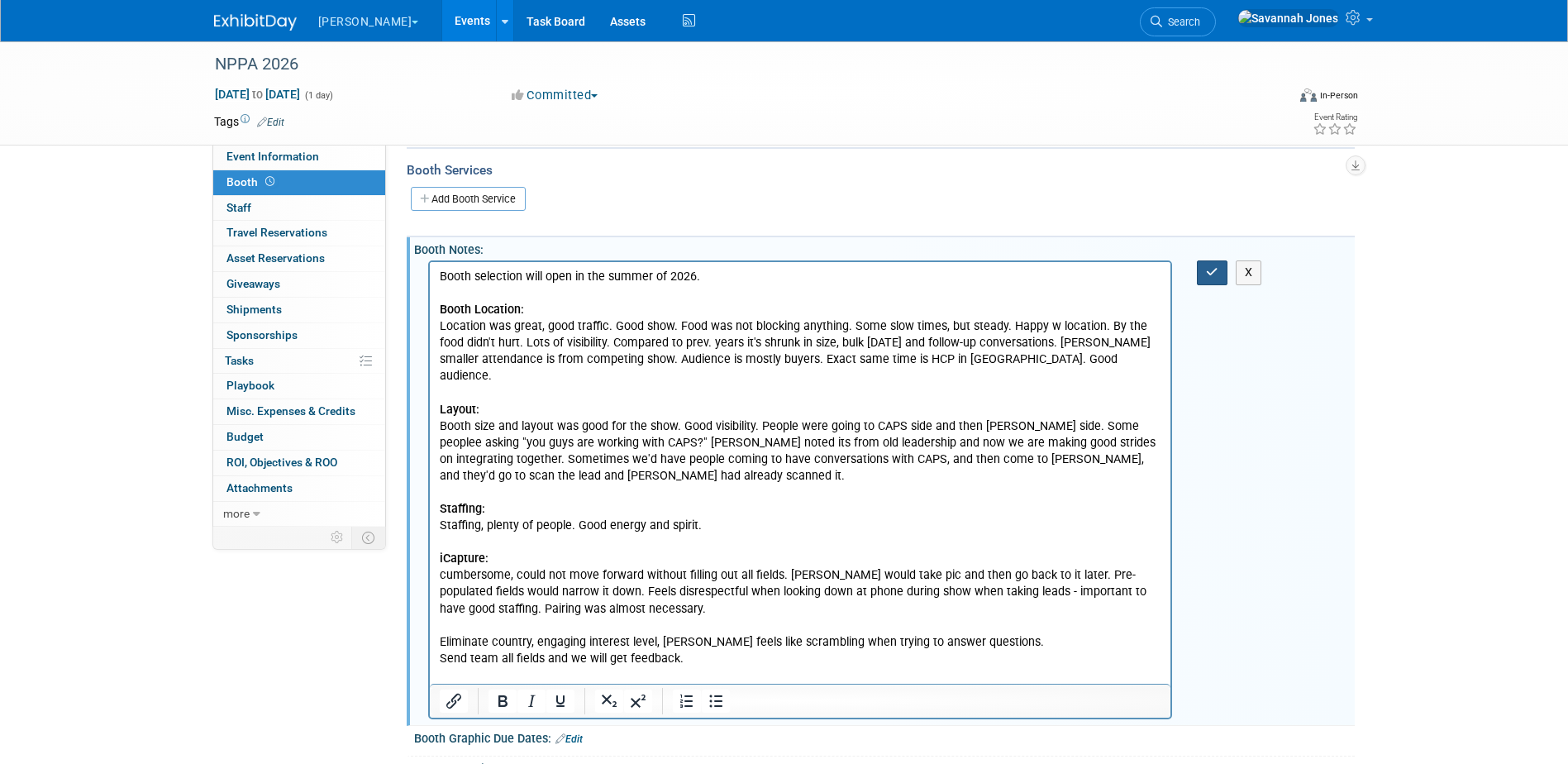
click at [1202, 275] on button "button" at bounding box center [1211, 272] width 31 height 24
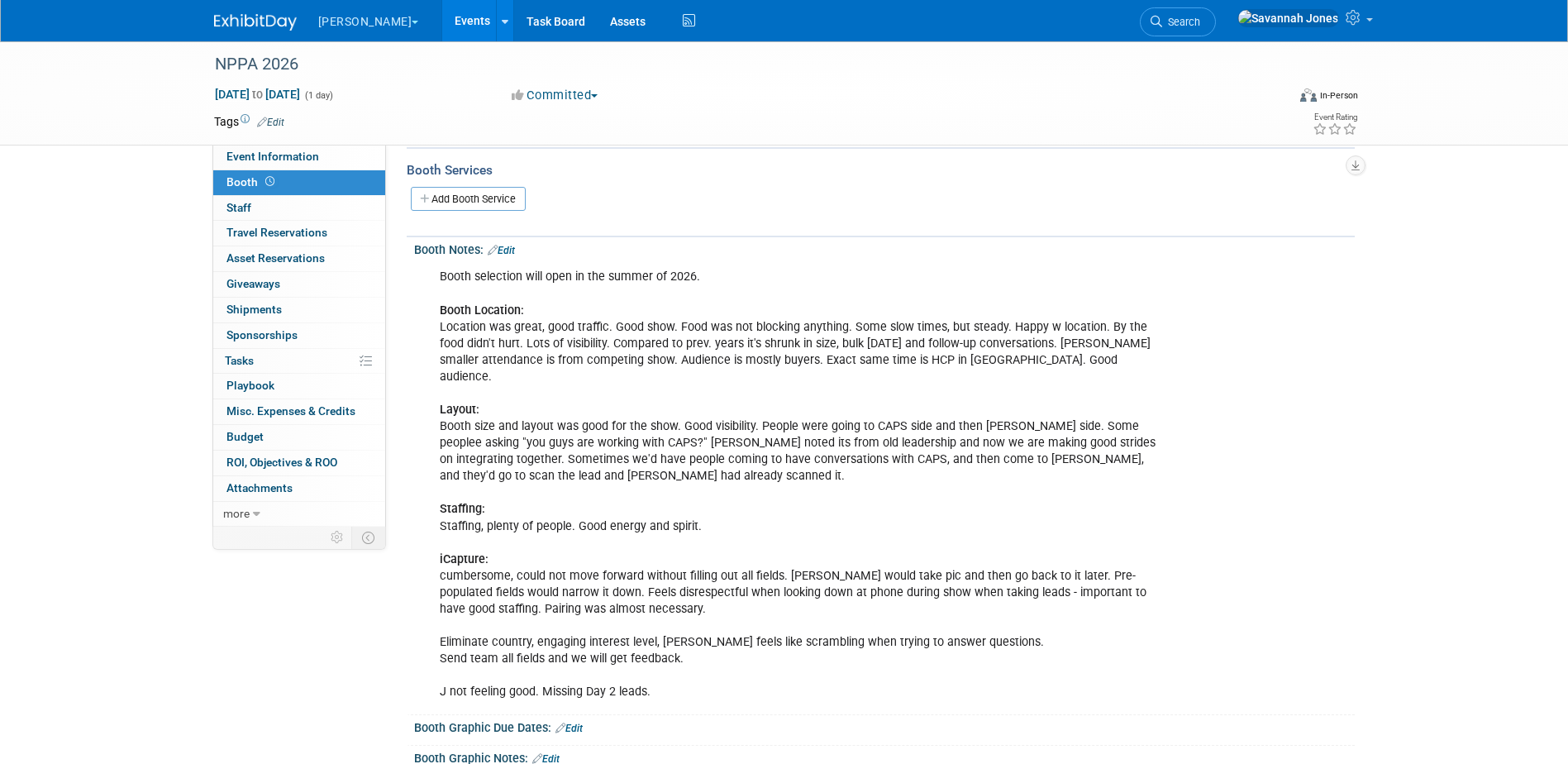
click at [506, 247] on link "Edit" at bounding box center [501, 250] width 27 height 11
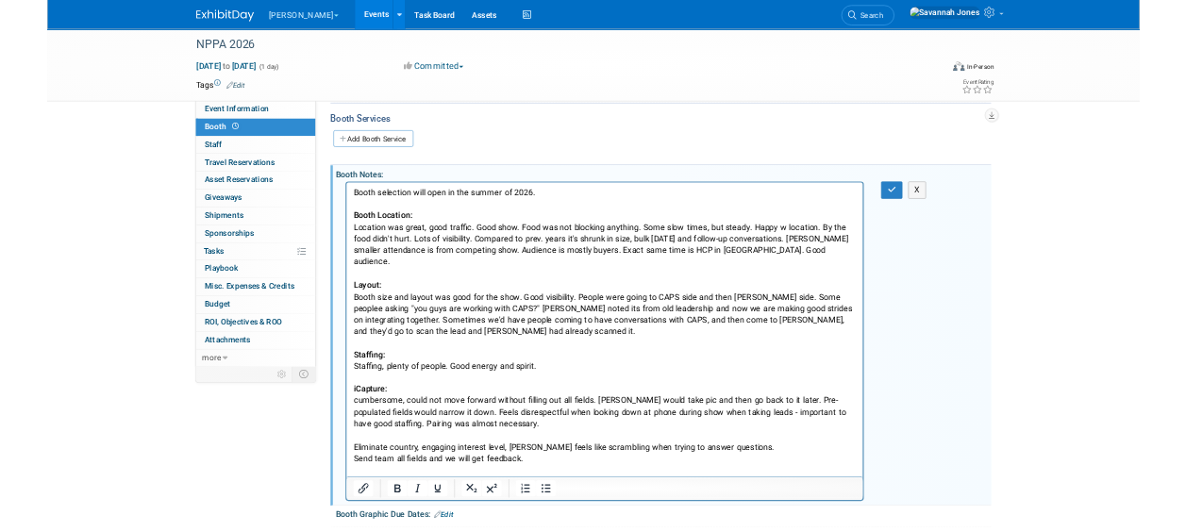
scroll to position [0, 0]
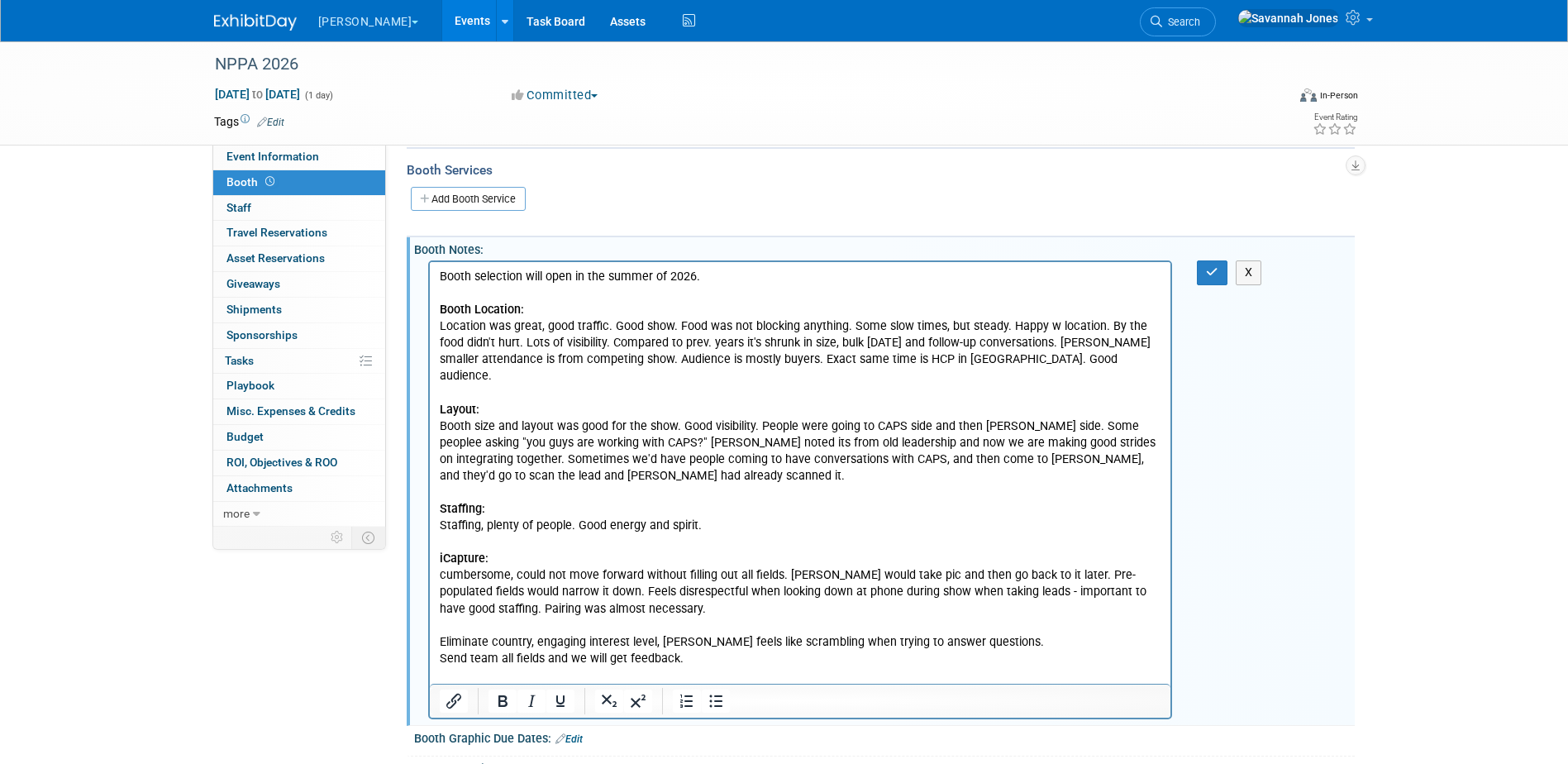
click at [737, 674] on p "Booth selection will open in the summer of 2026. Booth Location: Location was g…" at bounding box center [800, 485] width 723 height 432
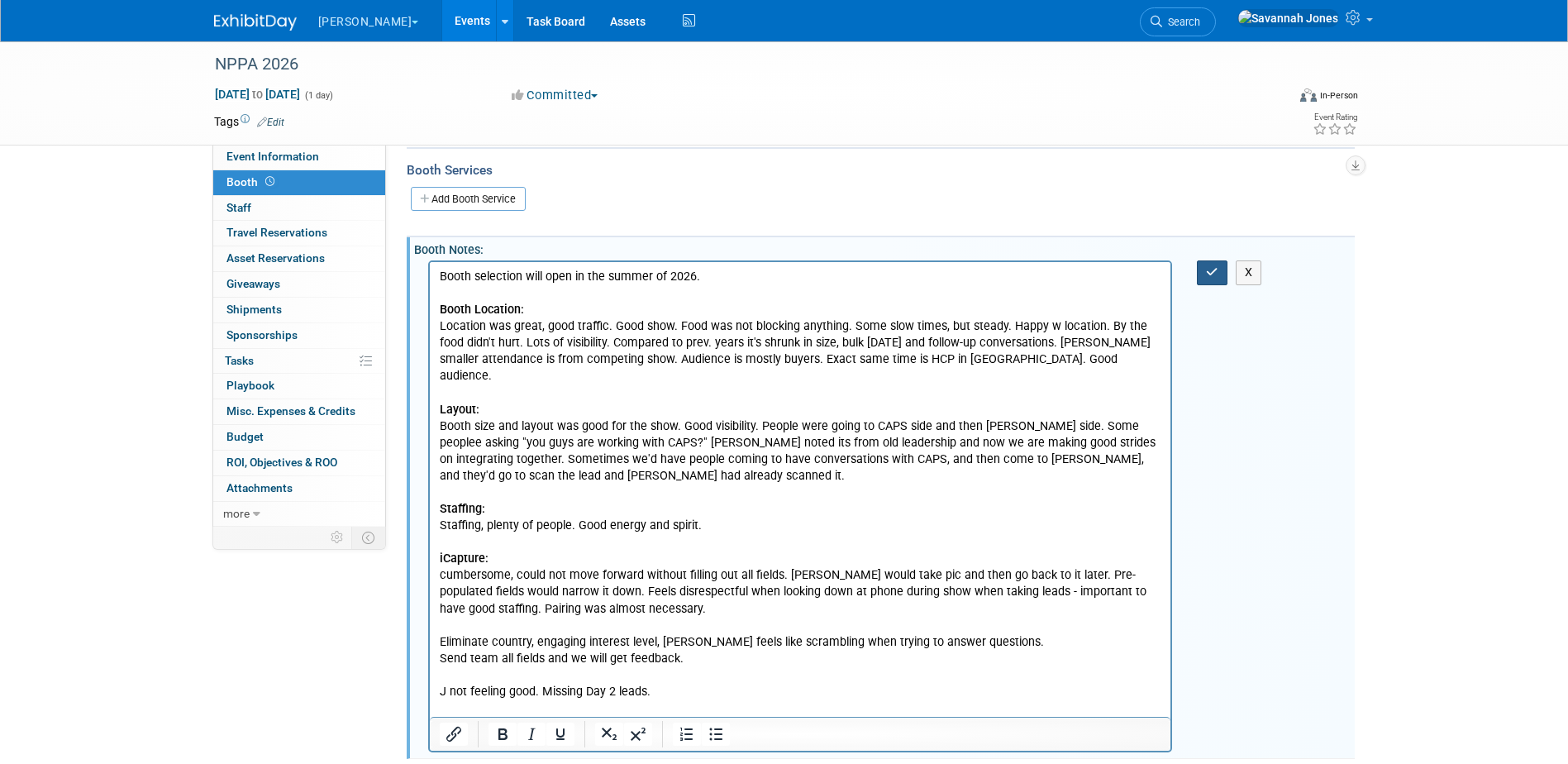
click at [1224, 271] on button "button" at bounding box center [1211, 272] width 31 height 24
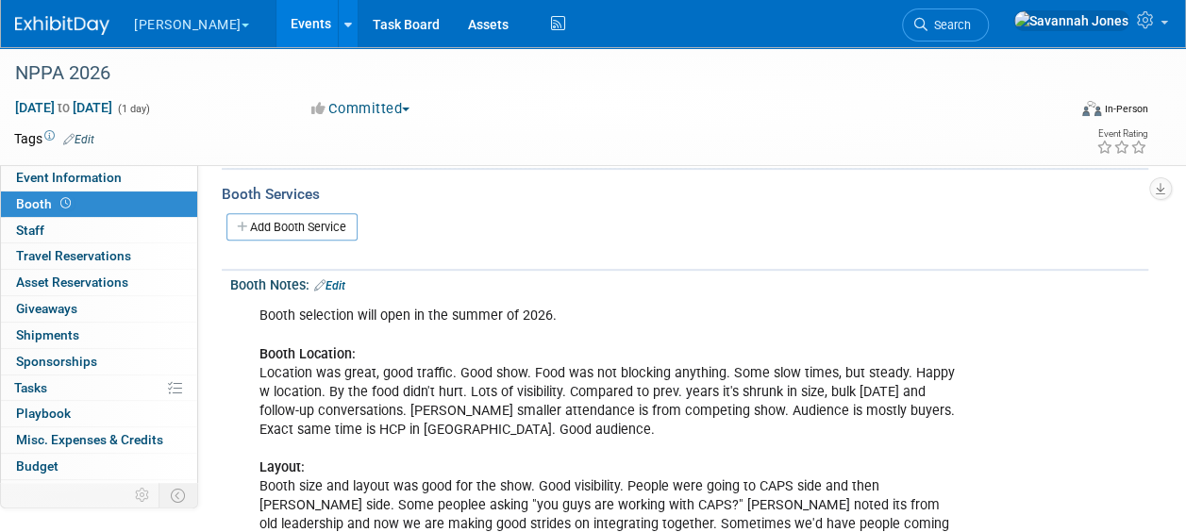
click at [276, 25] on link "Events" at bounding box center [310, 23] width 69 height 47
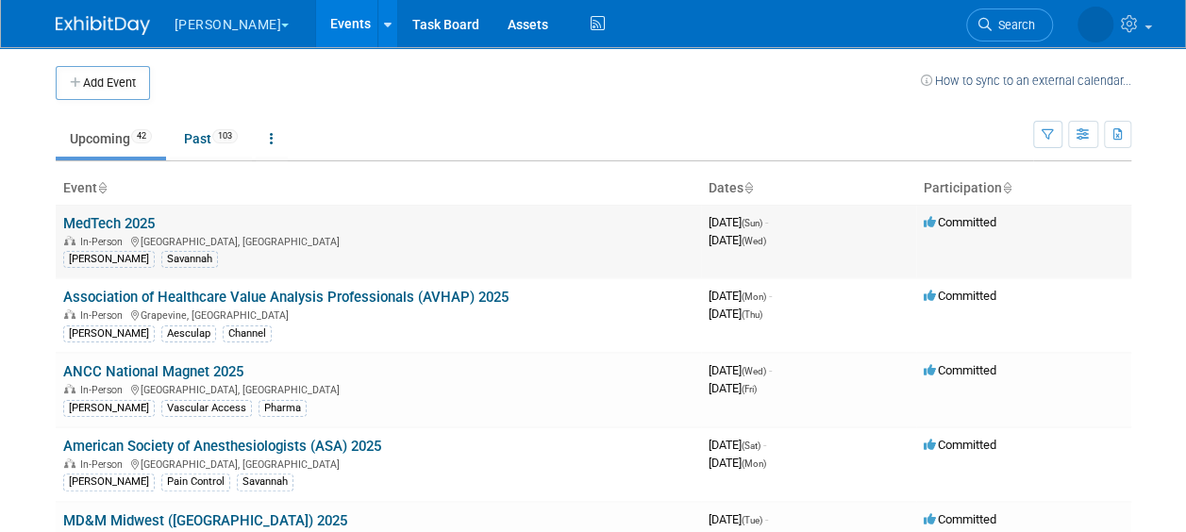
click at [143, 227] on link "MedTech 2025" at bounding box center [109, 223] width 92 height 17
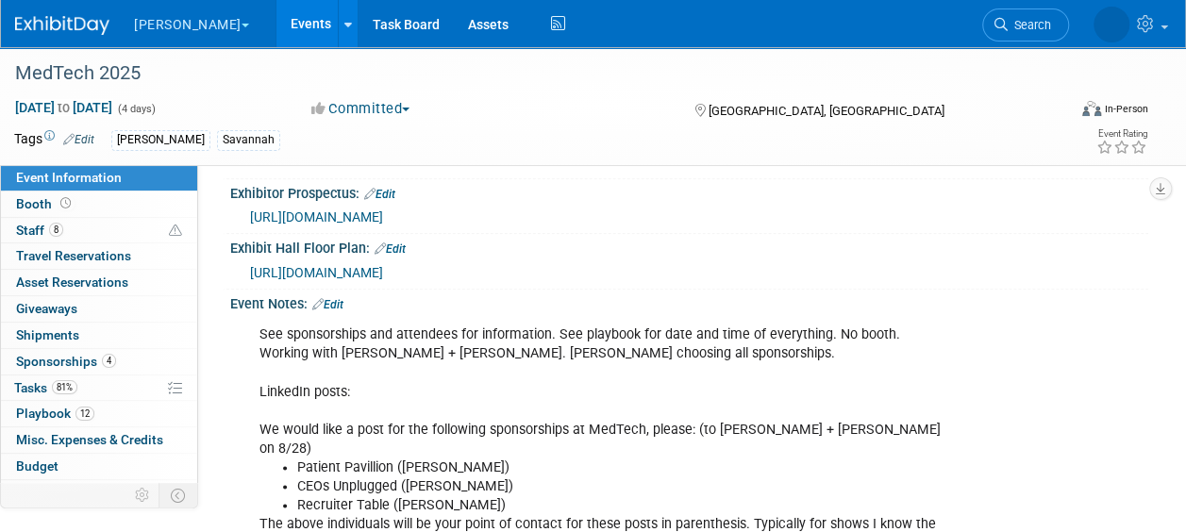
scroll to position [849, 0]
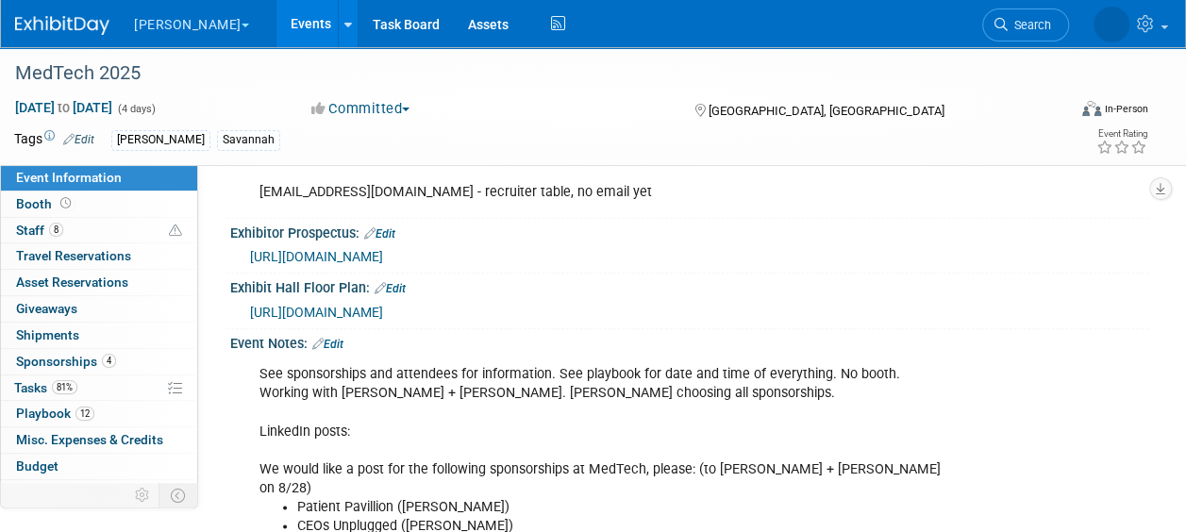
click at [383, 305] on span "[URL][DOMAIN_NAME]" at bounding box center [316, 312] width 133 height 15
